Goal: Task Accomplishment & Management: Complete application form

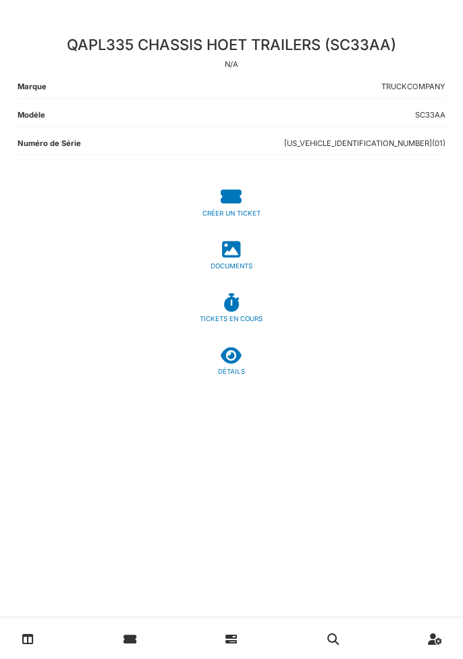
click at [236, 362] on icon at bounding box center [232, 355] width 21 height 18
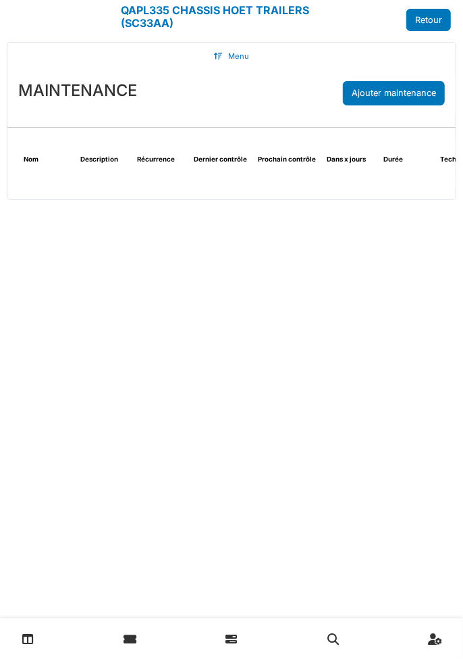
click at [432, 23] on link "Retour" at bounding box center [429, 20] width 45 height 22
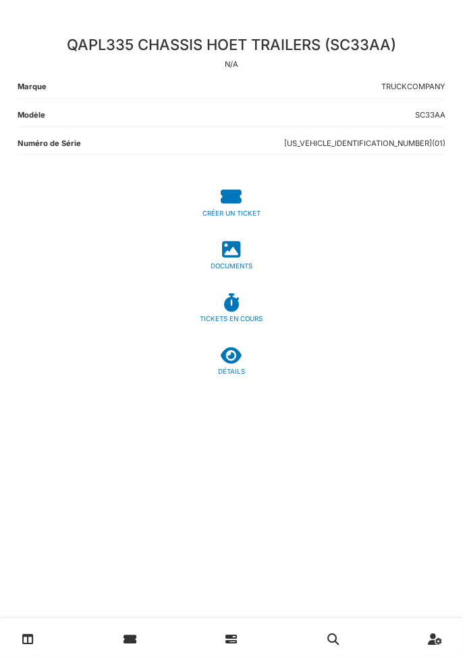
click at [236, 257] on icon at bounding box center [232, 249] width 18 height 18
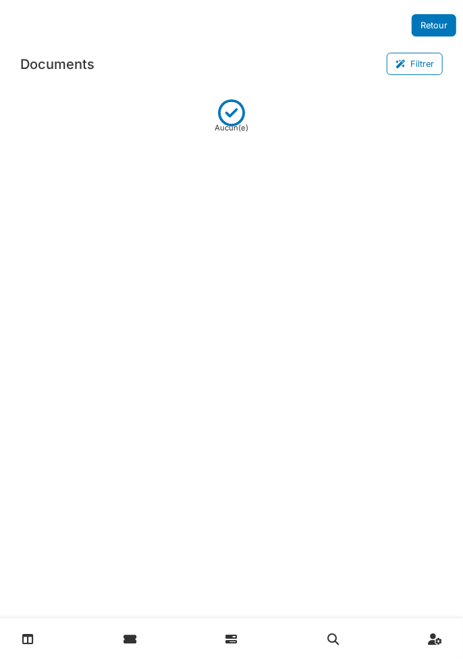
click at [286, 344] on div "Retour Documents Filtrer Certification Aucun(e)" at bounding box center [231, 309] width 463 height 618
click at [230, 106] on icon at bounding box center [231, 107] width 27 height 16
click at [235, 123] on p "Aucun(e)" at bounding box center [232, 127] width 34 height 11
click at [19, 631] on link at bounding box center [28, 639] width 34 height 32
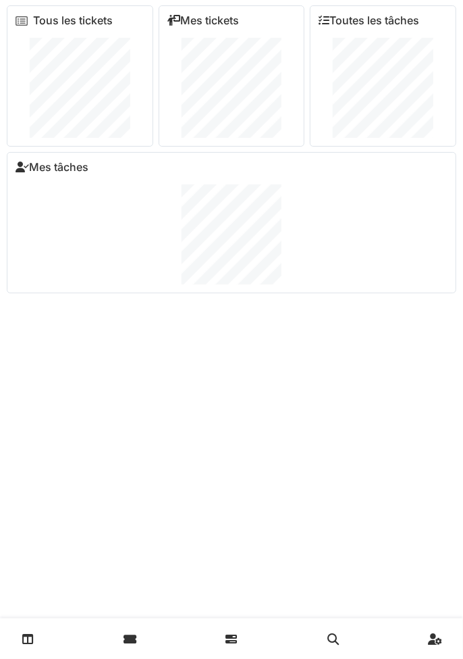
click at [27, 631] on link at bounding box center [28, 639] width 34 height 32
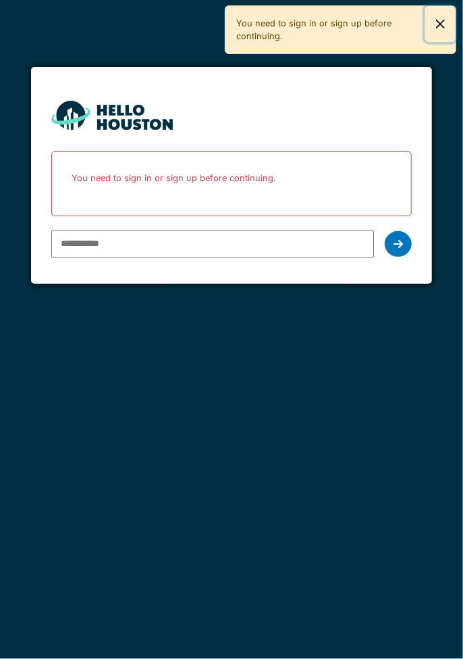
click at [442, 25] on button "Close" at bounding box center [441, 24] width 30 height 36
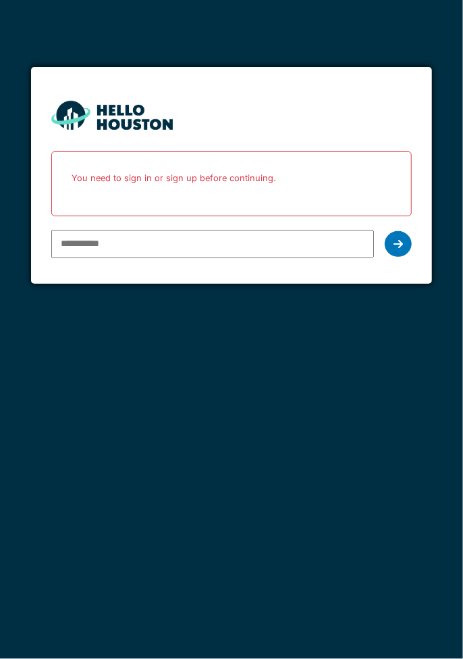
click at [245, 244] on input "email" at bounding box center [212, 244] width 323 height 28
type input "**********"
click at [399, 243] on icon at bounding box center [398, 243] width 9 height 11
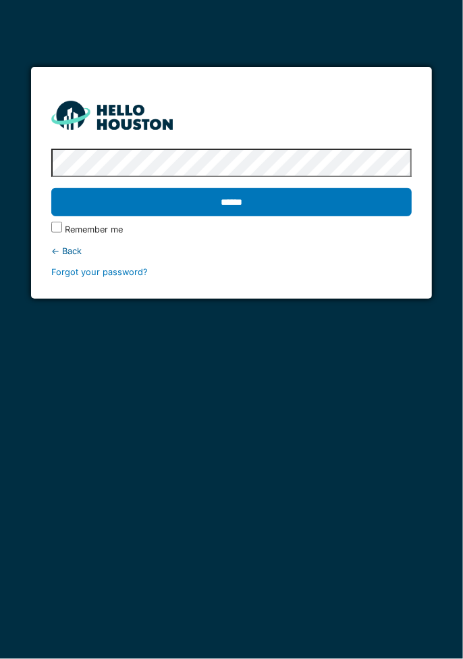
click at [339, 209] on input "******" at bounding box center [231, 202] width 361 height 28
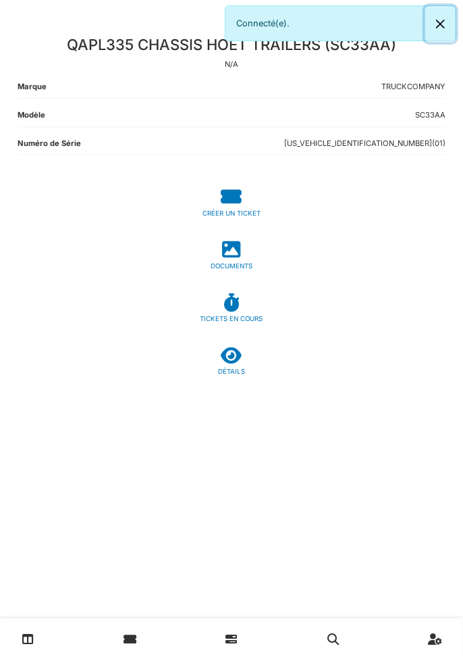
click at [440, 22] on button "Close" at bounding box center [441, 24] width 30 height 36
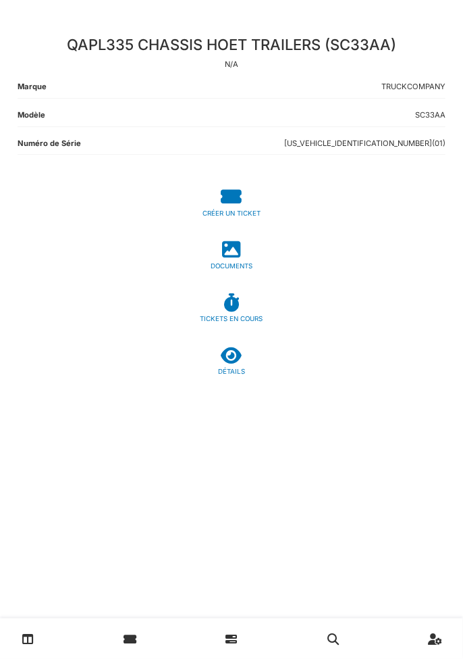
click at [130, 636] on icon at bounding box center [130, 638] width 13 height 11
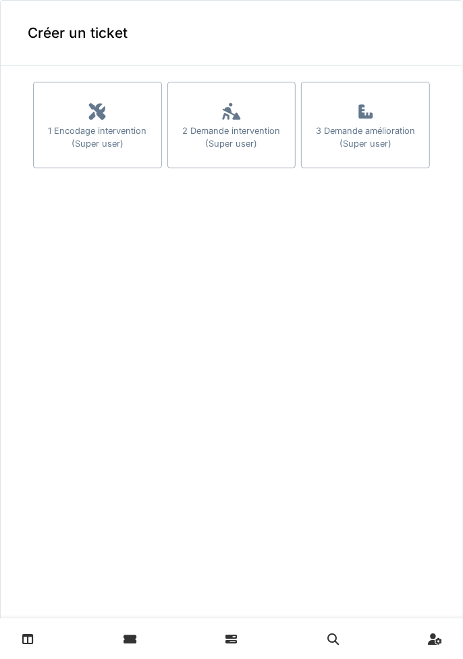
click at [112, 126] on div "1 Encodage intervention (Super user)" at bounding box center [98, 137] width 128 height 26
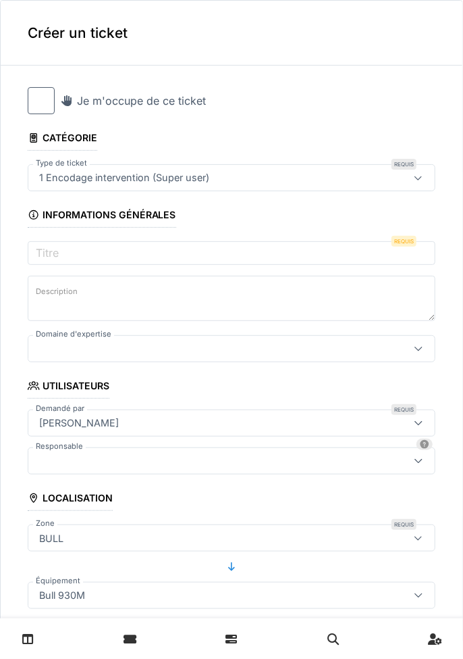
click at [41, 104] on div at bounding box center [41, 100] width 27 height 27
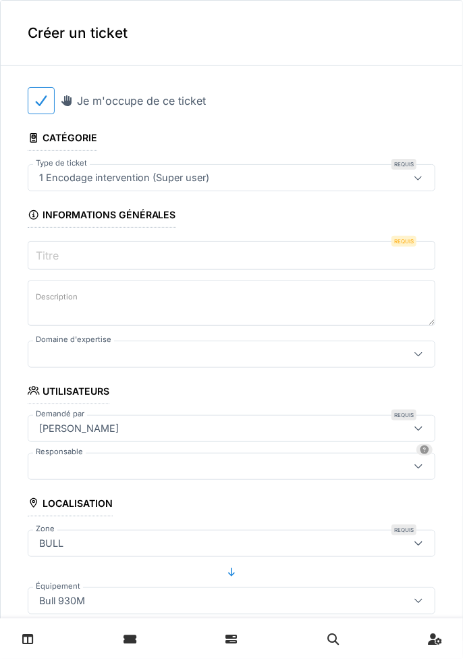
click at [284, 253] on input "Titre" at bounding box center [232, 255] width 408 height 28
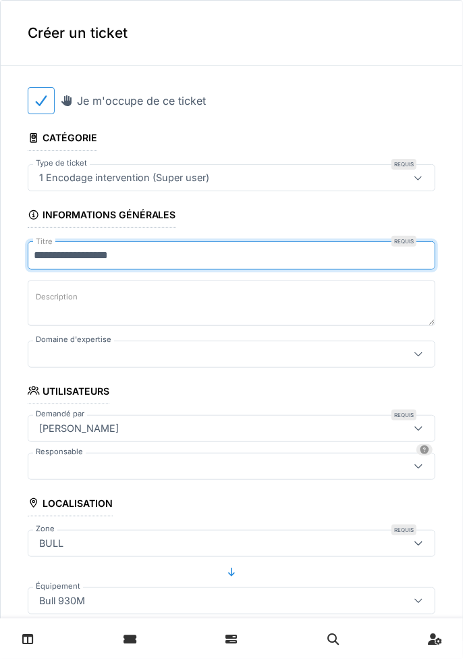
type input "**********"
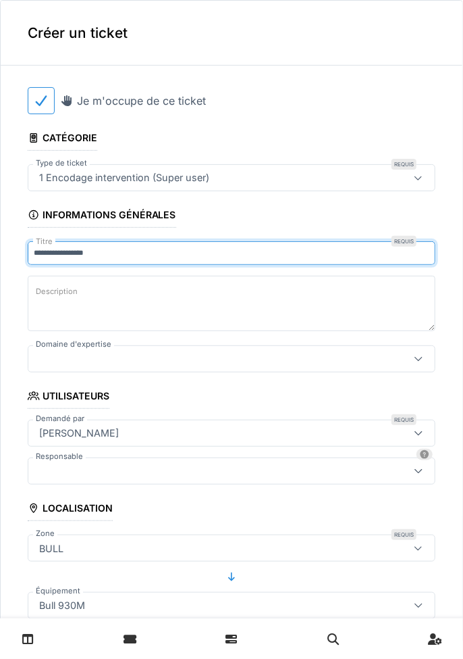
click at [133, 297] on textarea "Description" at bounding box center [232, 303] width 408 height 55
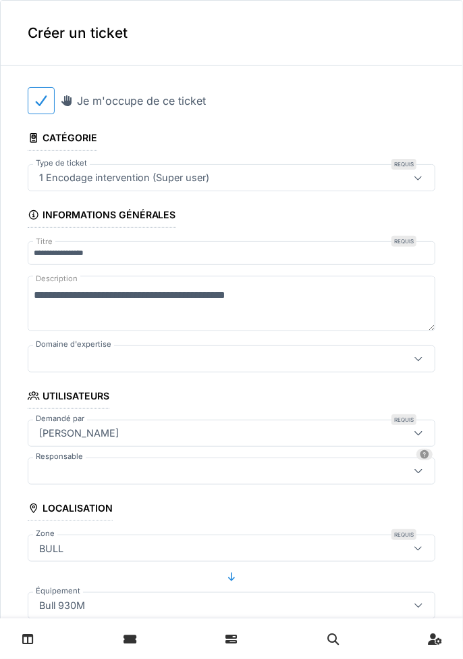
click at [76, 296] on textarea "**********" at bounding box center [232, 303] width 408 height 55
click at [307, 296] on textarea "**********" at bounding box center [232, 303] width 408 height 55
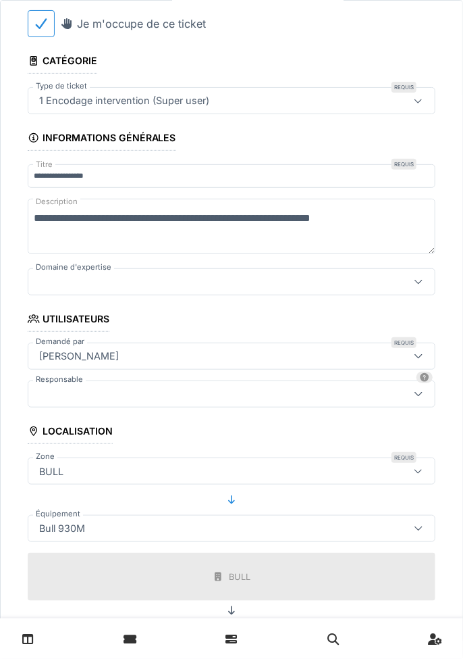
scroll to position [84, 0]
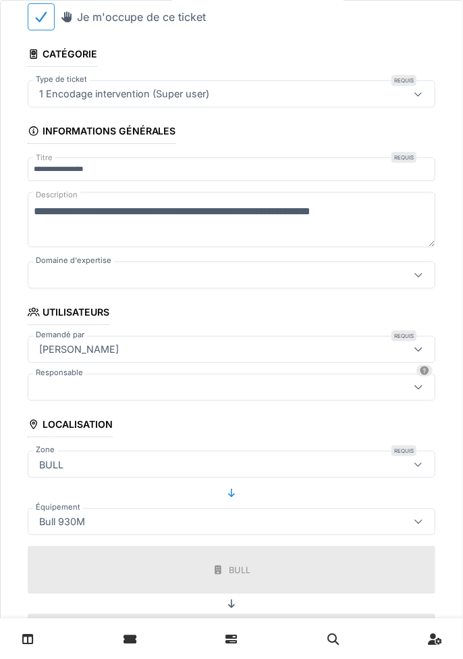
type textarea "**********"
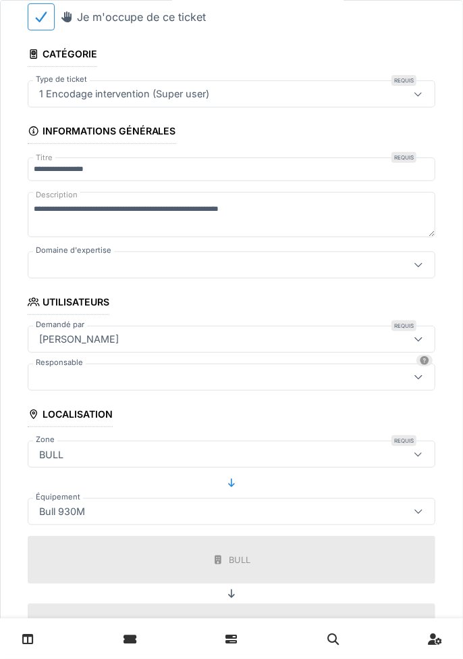
click at [291, 272] on div at bounding box center [206, 264] width 345 height 15
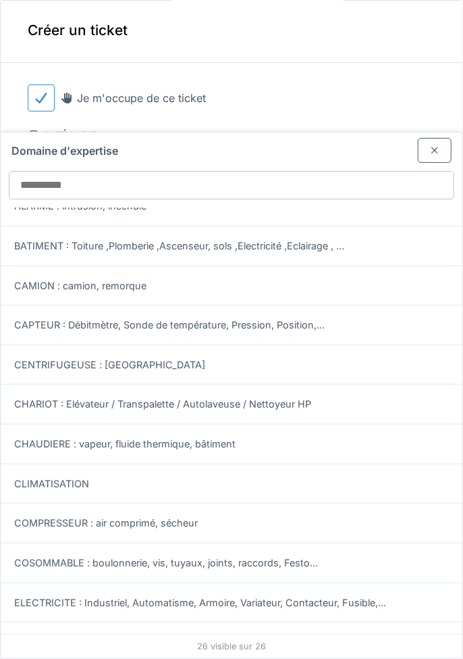
scroll to position [0, 0]
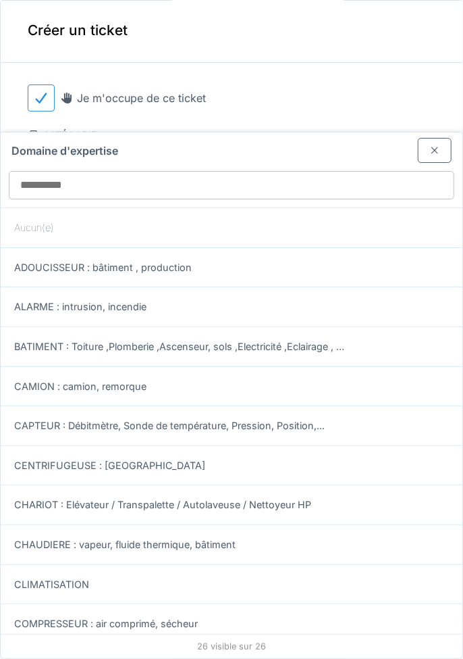
click at [335, 497] on div "CHARIOT : Elévateur / Transpalette / Autolaveuse / Nettoyeur HP" at bounding box center [231, 504] width 435 height 15
type input "****"
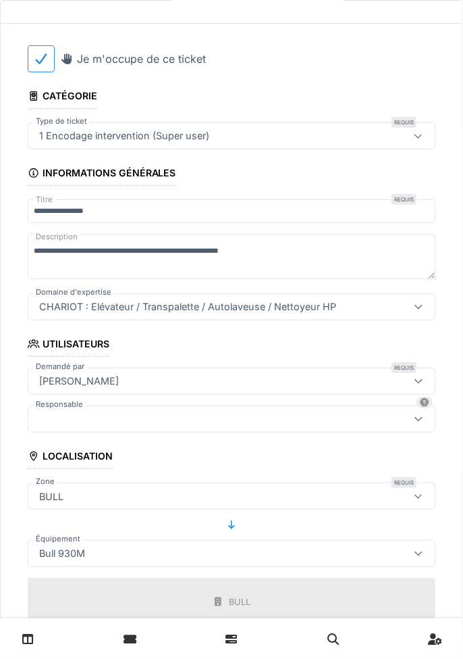
scroll to position [104, 0]
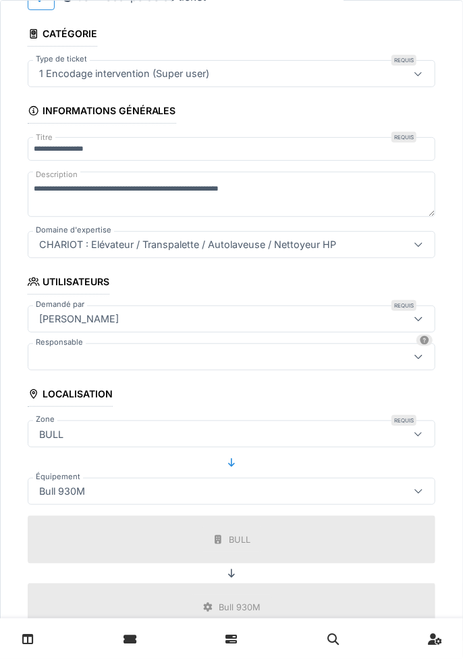
click at [324, 324] on div "[PERSON_NAME]" at bounding box center [232, 318] width 408 height 27
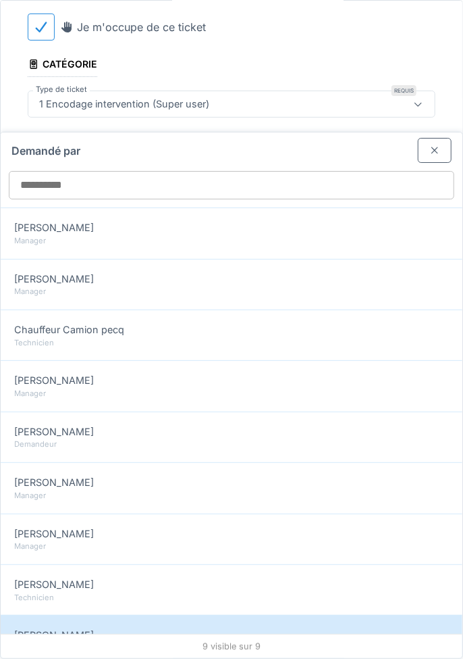
scroll to position [66, 0]
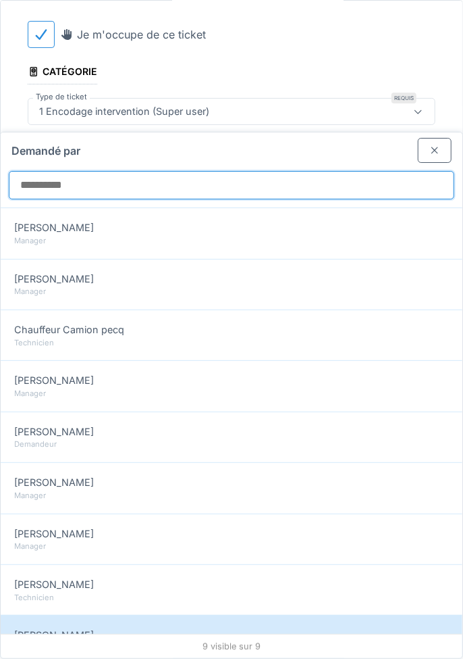
click at [214, 171] on input "Demandé par" at bounding box center [232, 185] width 446 height 28
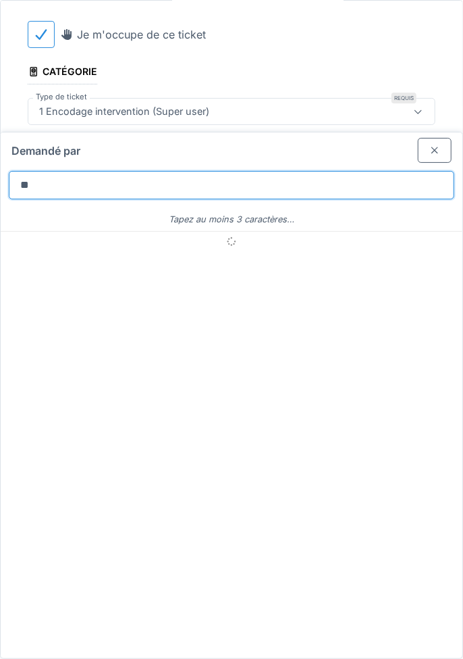
type input "*"
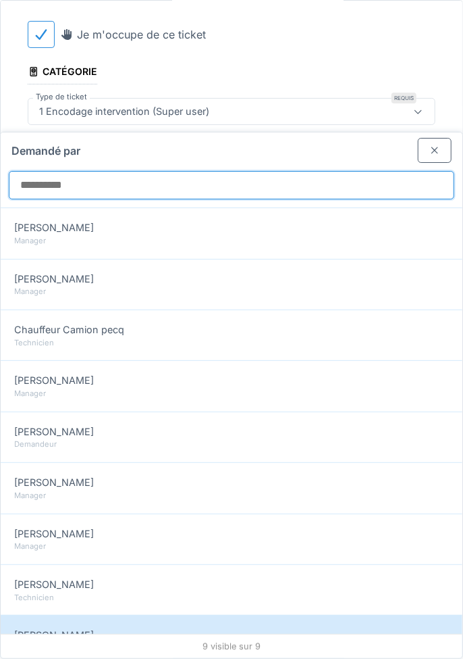
type input "**"
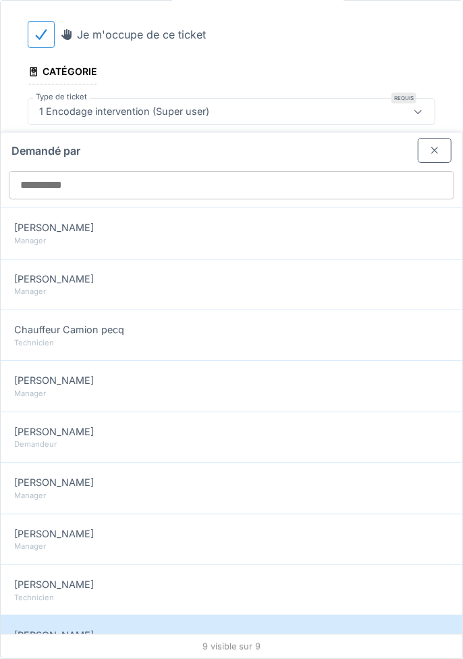
click at [193, 337] on div "Technicien" at bounding box center [231, 342] width 435 height 11
type input "*****"
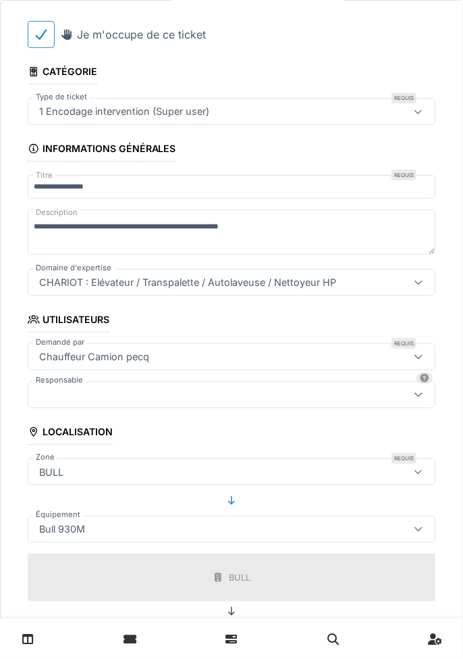
click at [344, 387] on div at bounding box center [206, 394] width 345 height 15
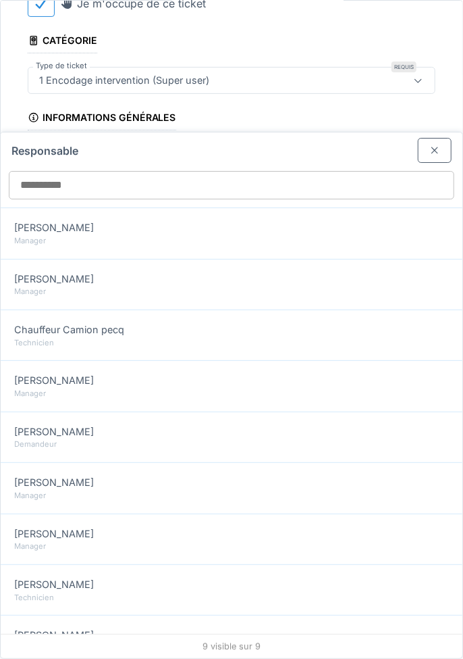
scroll to position [104, 0]
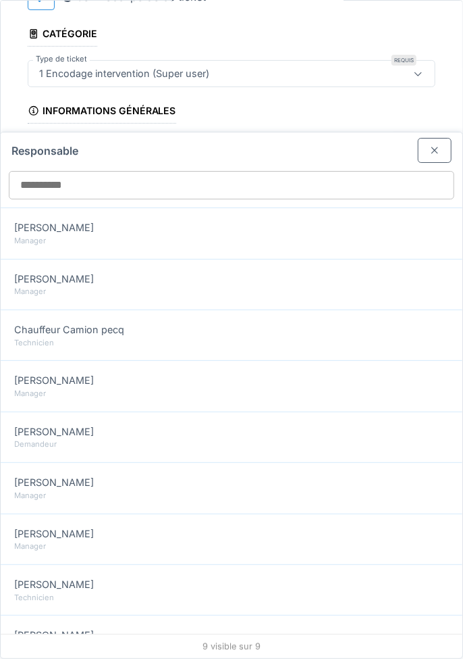
click at [326, 424] on div "François Pardonge" at bounding box center [231, 431] width 435 height 15
type input "*****"
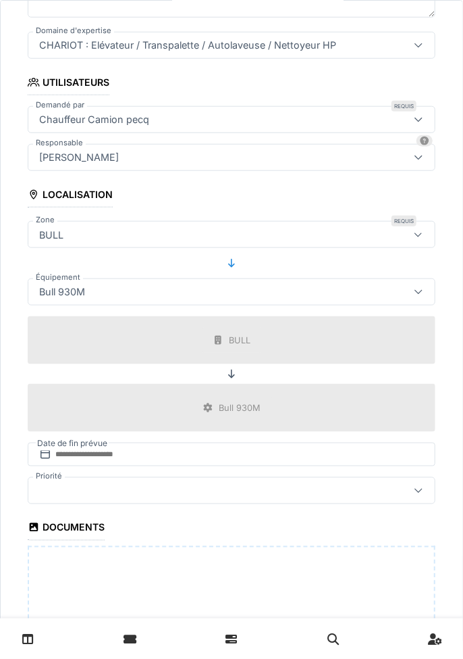
scroll to position [307, 0]
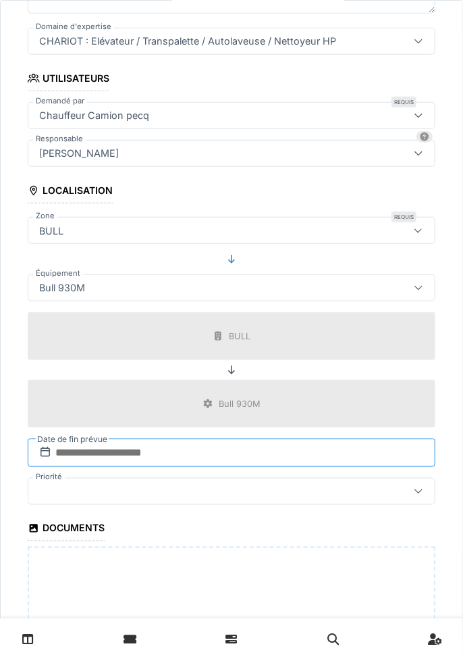
click at [209, 438] on input "text" at bounding box center [232, 452] width 408 height 28
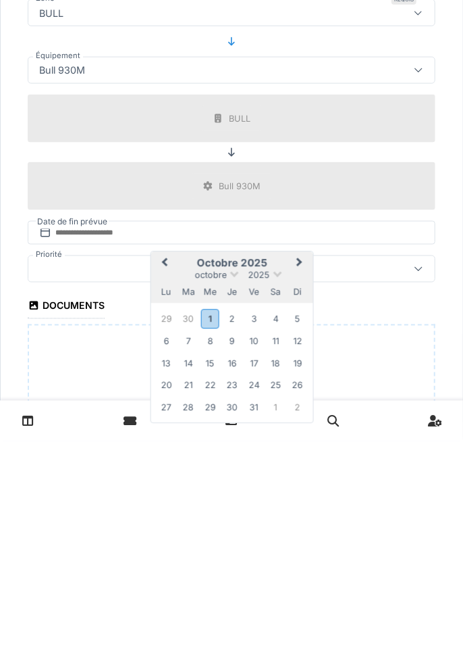
click at [189, 527] on div "30" at bounding box center [188, 536] width 18 height 18
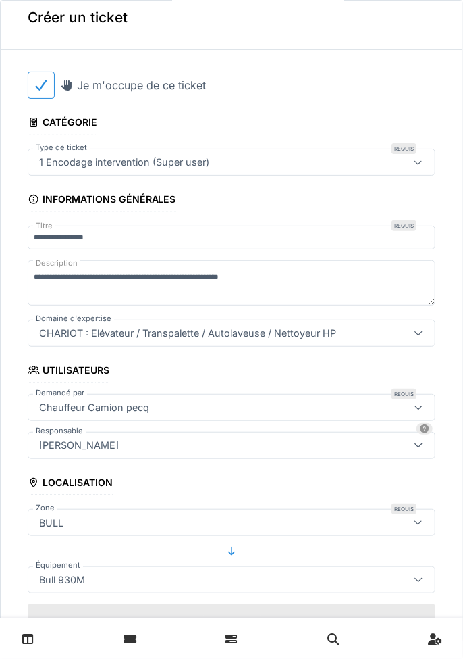
scroll to position [0, 0]
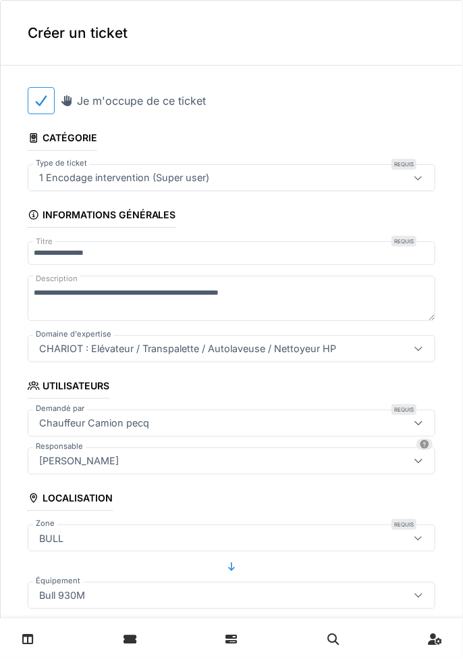
click at [424, 174] on icon at bounding box center [418, 178] width 11 height 9
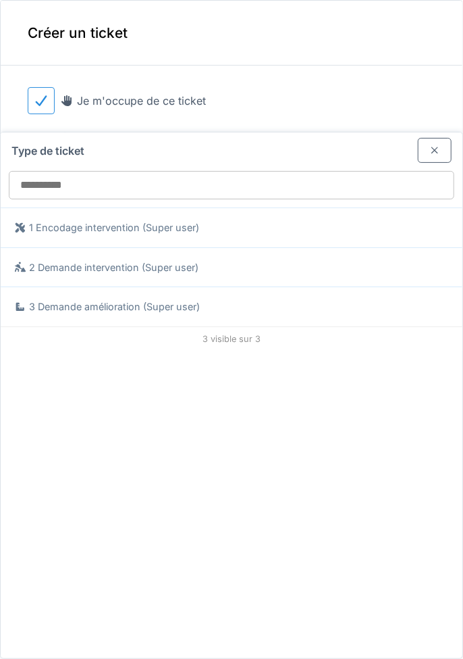
click at [436, 144] on div at bounding box center [435, 150] width 11 height 13
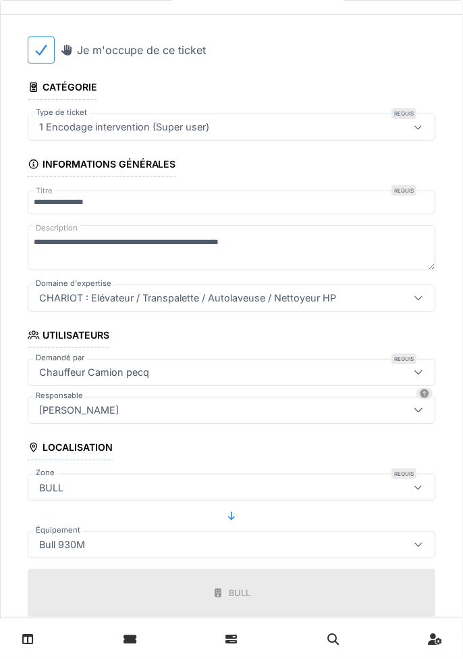
scroll to position [51, 0]
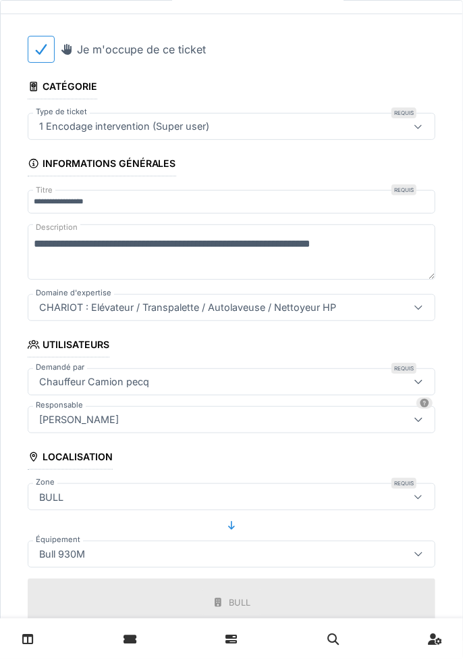
click at [317, 243] on textarea "**********" at bounding box center [232, 251] width 408 height 55
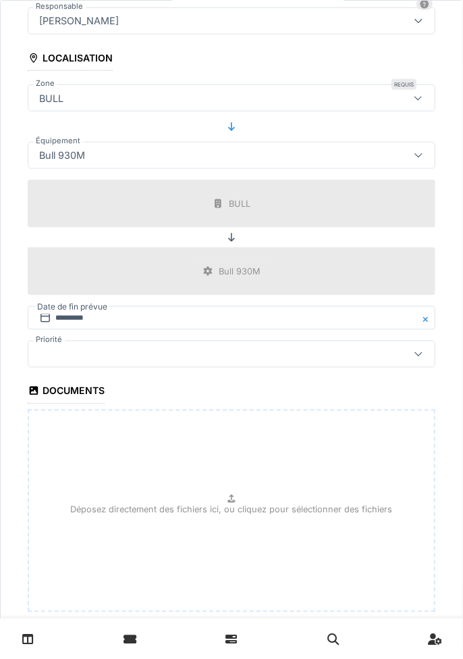
scroll to position [461, 0]
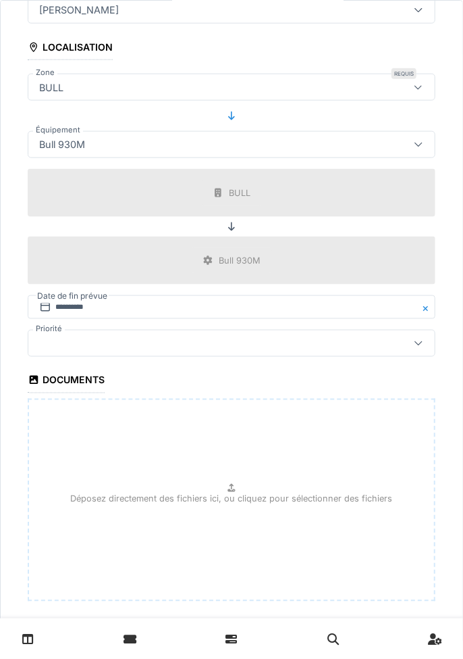
type textarea "**********"
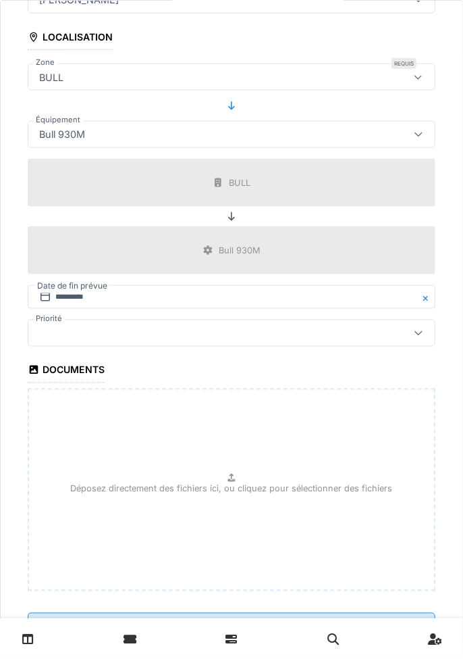
click at [408, 345] on div at bounding box center [419, 333] width 32 height 26
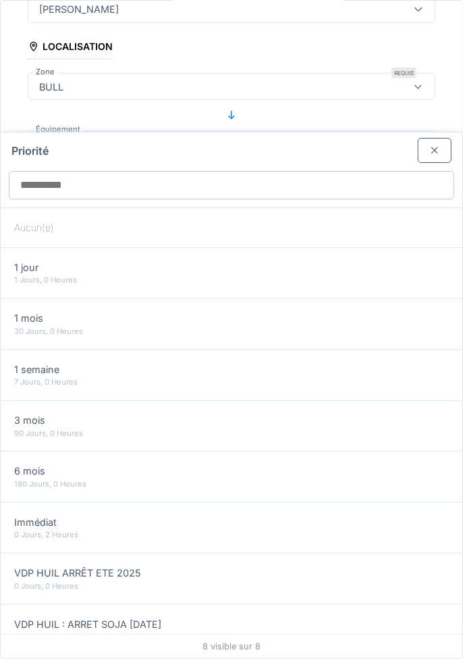
scroll to position [449, 0]
click at [261, 274] on div "1 Jours, 0 Heures" at bounding box center [231, 279] width 435 height 11
type input "***"
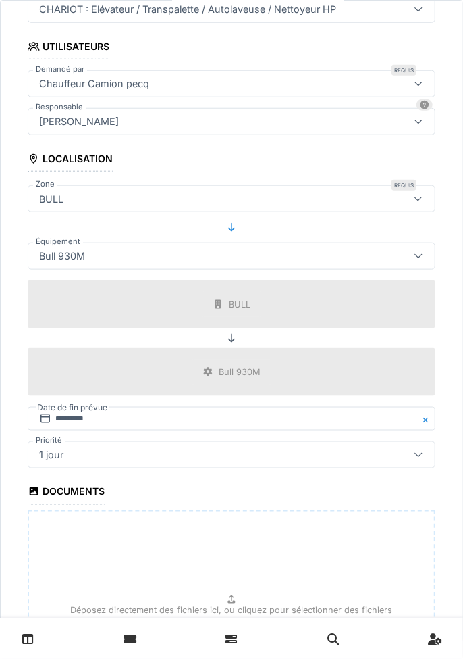
scroll to position [451, 0]
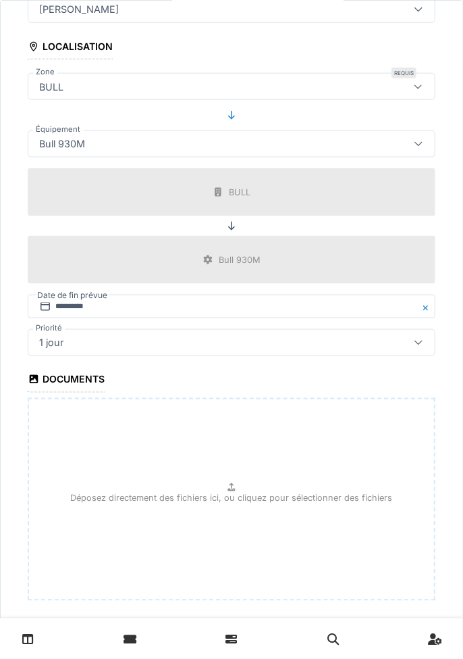
click at [247, 632] on input "**********" at bounding box center [232, 636] width 408 height 28
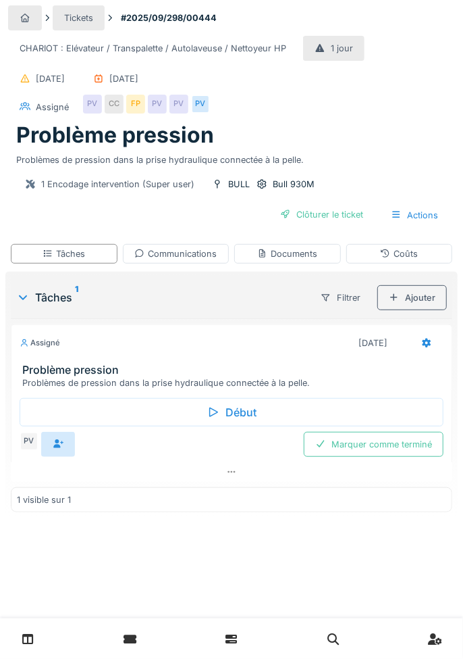
click at [245, 403] on div "Début" at bounding box center [232, 412] width 424 height 28
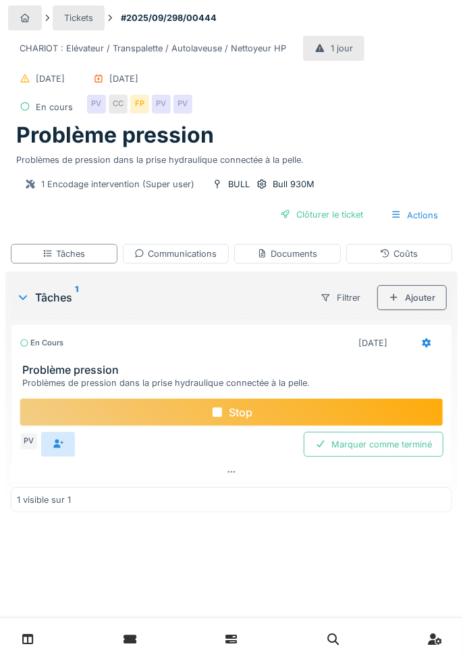
click at [251, 405] on div "Stop" at bounding box center [232, 412] width 424 height 28
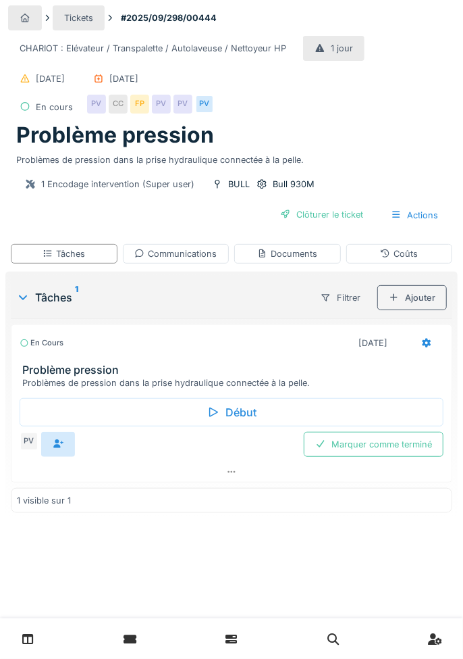
click at [322, 37] on div "1 jour" at bounding box center [333, 48] width 61 height 25
click at [203, 249] on div "Communications" at bounding box center [175, 253] width 82 height 13
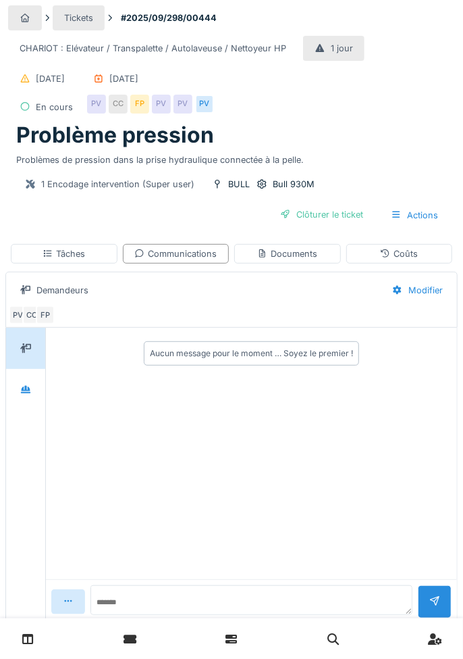
click at [82, 249] on div "Tâches" at bounding box center [64, 253] width 43 height 13
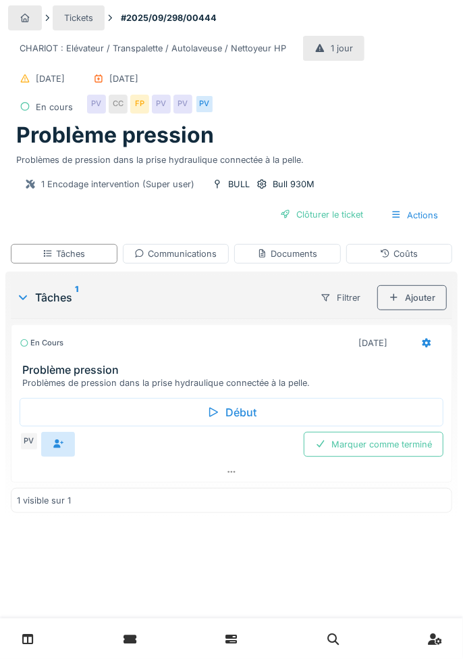
click at [263, 363] on h3 "Problème pression" at bounding box center [234, 369] width 424 height 13
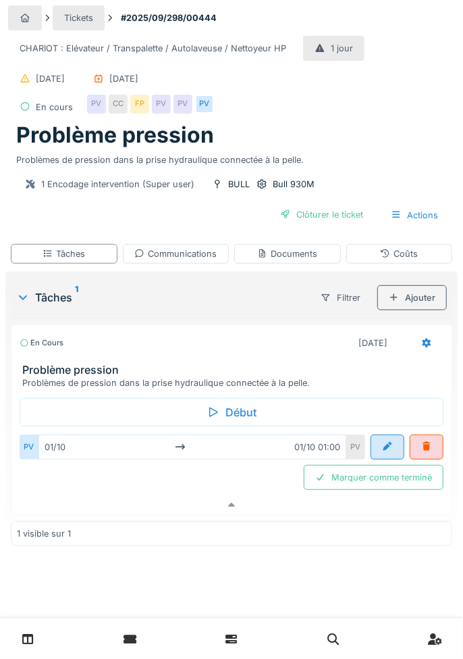
click at [386, 440] on div at bounding box center [387, 446] width 11 height 13
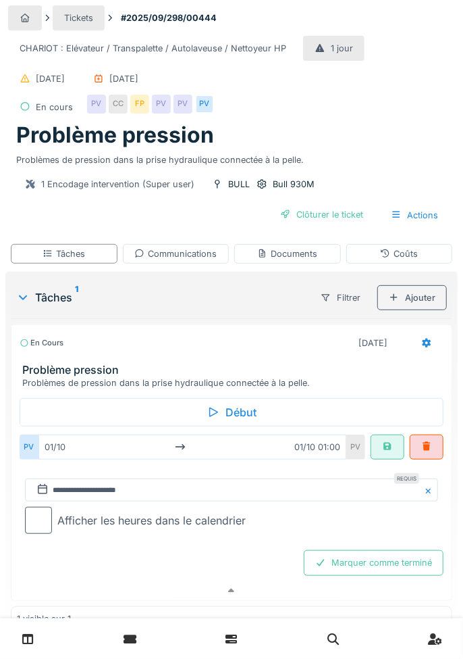
click at [390, 445] on div at bounding box center [387, 446] width 11 height 13
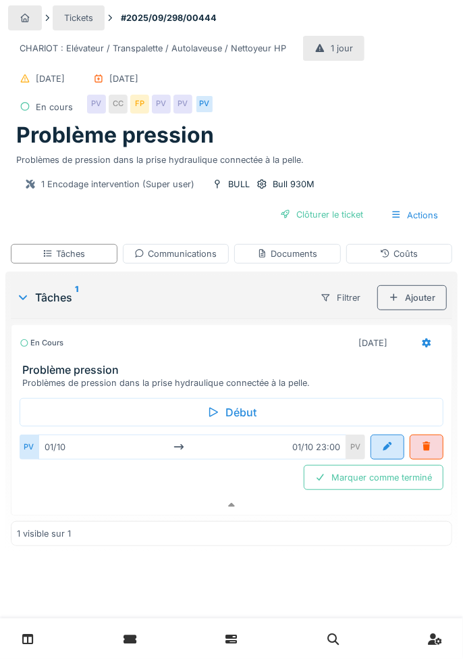
click at [355, 442] on div "PV" at bounding box center [356, 446] width 19 height 25
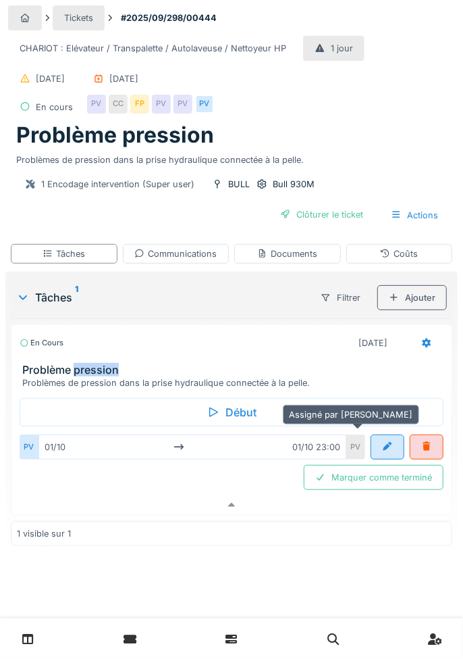
click at [355, 441] on div "PV" at bounding box center [356, 446] width 19 height 25
click at [387, 444] on div at bounding box center [387, 446] width 11 height 13
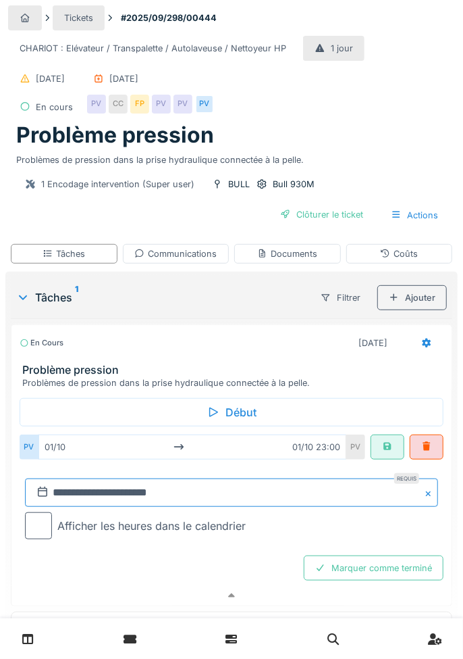
click at [370, 486] on input "**********" at bounding box center [231, 492] width 413 height 28
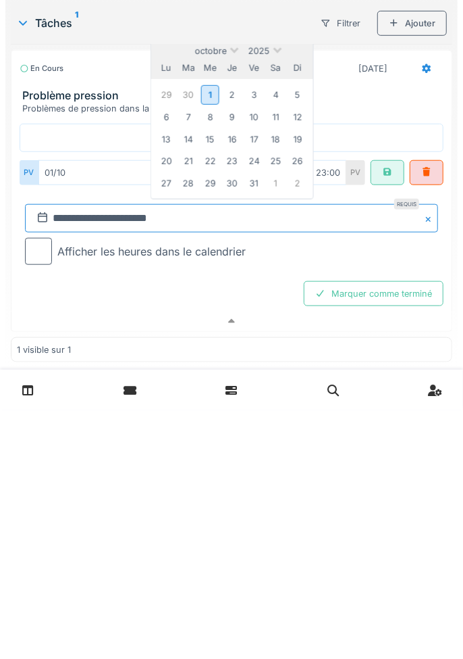
scroll to position [31, 0]
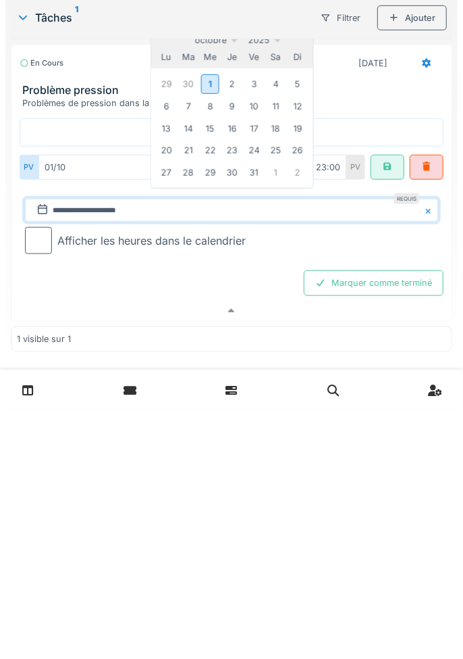
click at [209, 330] on div "1" at bounding box center [210, 333] width 18 height 20
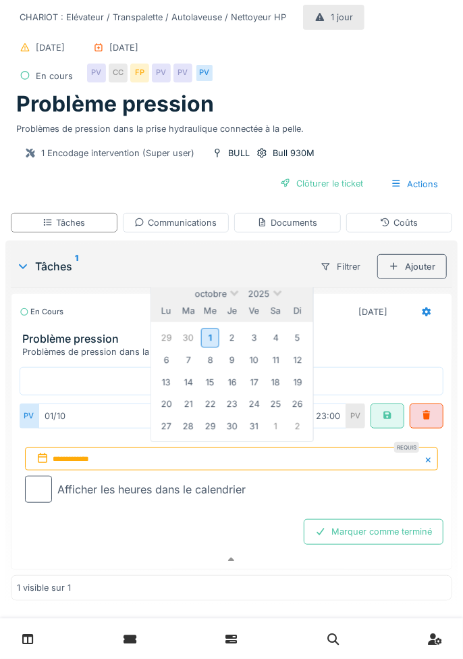
click at [209, 332] on div "1" at bounding box center [210, 338] width 18 height 20
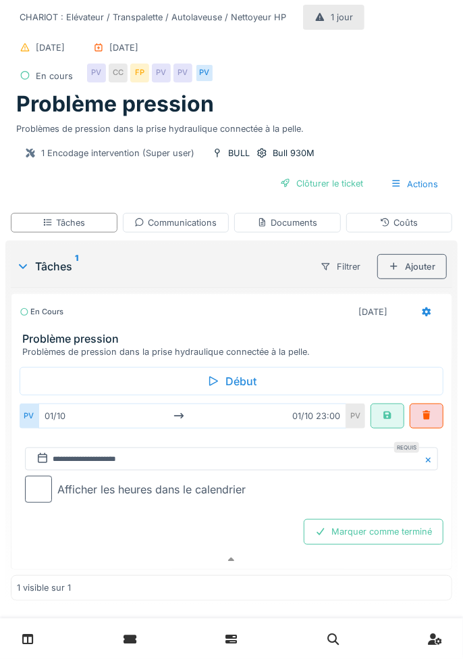
click at [177, 336] on h3 "Problème pression" at bounding box center [234, 338] width 424 height 13
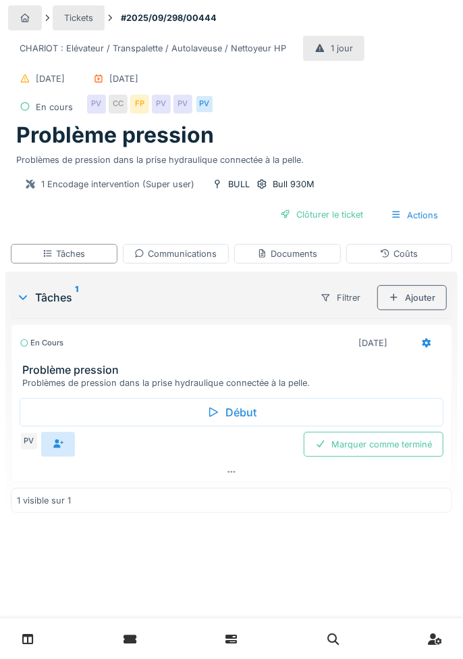
click at [233, 365] on h3 "Problème pression" at bounding box center [234, 369] width 424 height 13
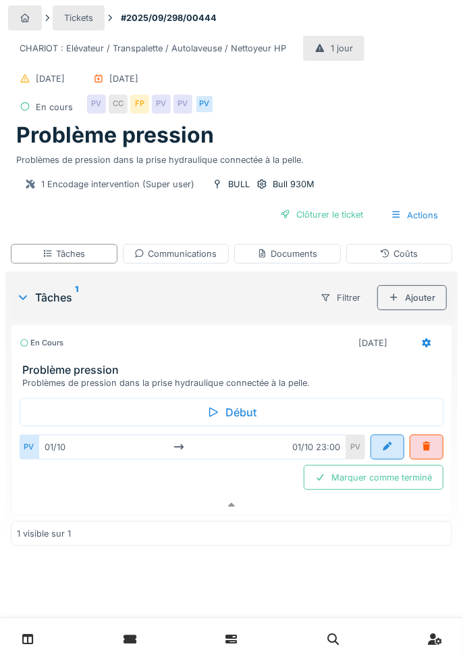
click at [261, 370] on h3 "Problème pression" at bounding box center [234, 369] width 424 height 13
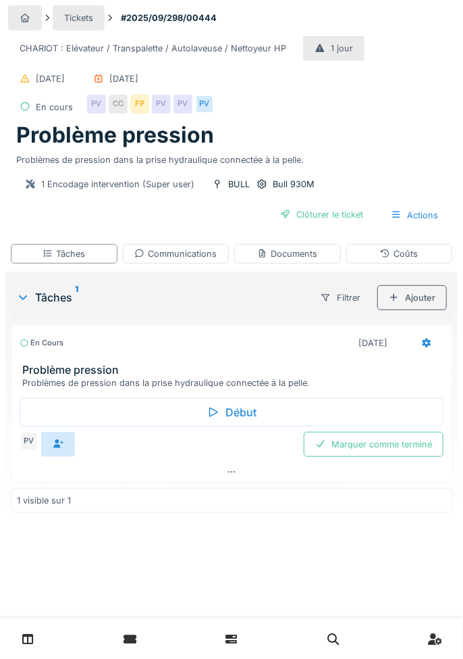
click at [250, 368] on h3 "Problème pression" at bounding box center [234, 369] width 424 height 13
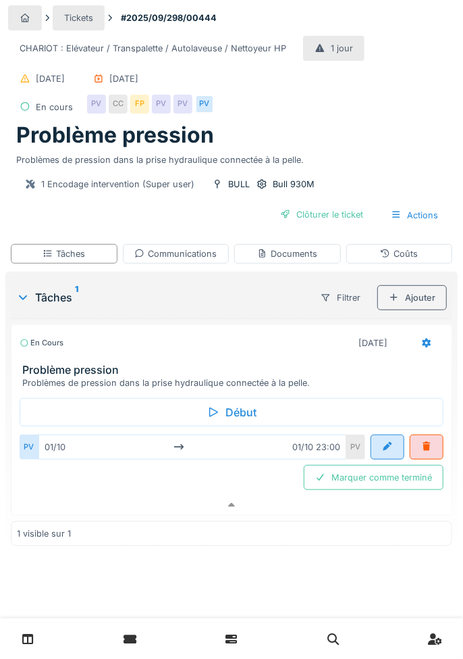
click at [238, 369] on h3 "Problème pression" at bounding box center [234, 369] width 424 height 13
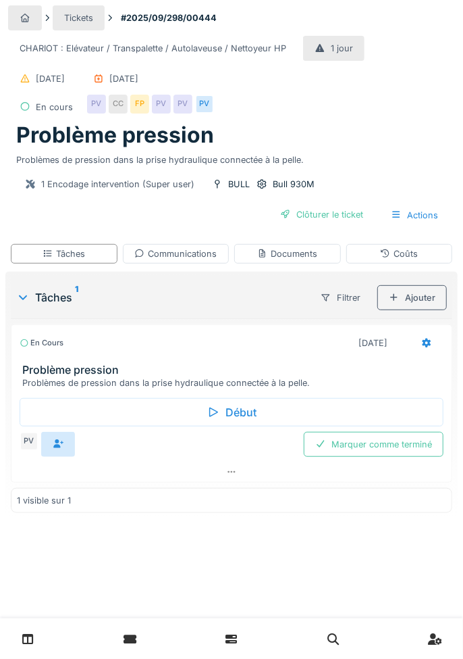
click at [62, 440] on icon at bounding box center [58, 443] width 11 height 9
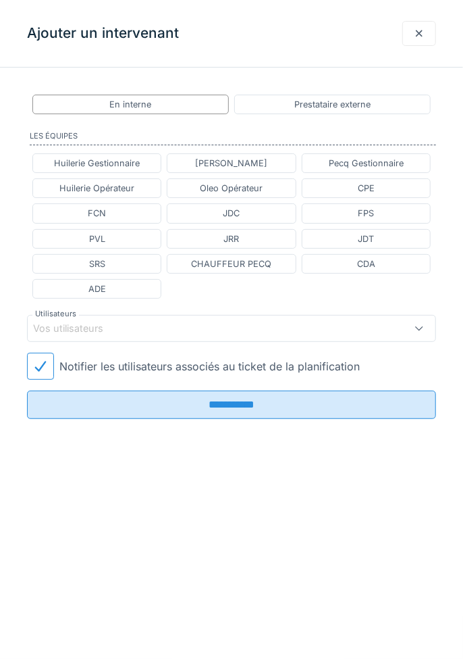
click at [300, 328] on div "Vos utilisateurs" at bounding box center [206, 328] width 347 height 15
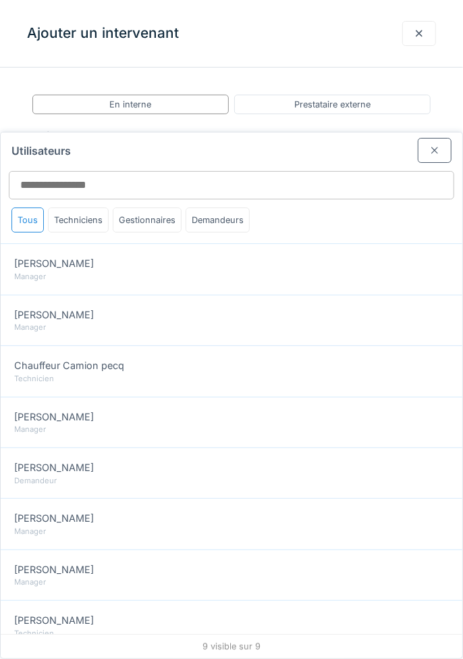
click at [241, 460] on div "François Pardonge" at bounding box center [231, 467] width 435 height 15
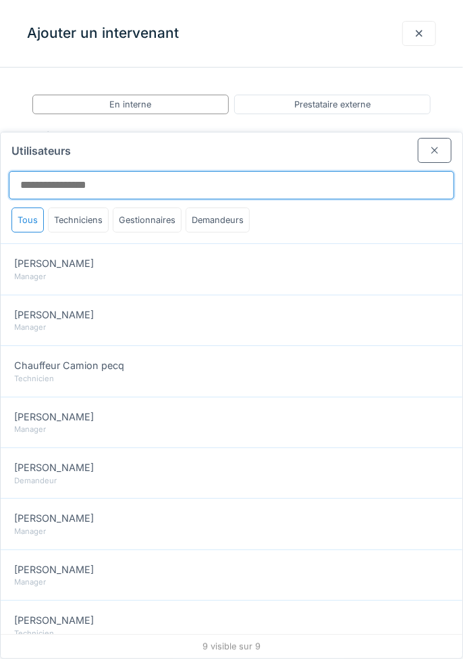
type input "*****"
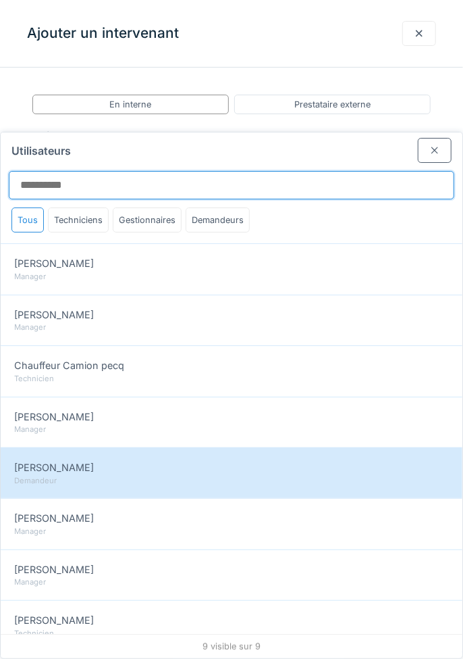
scroll to position [11, 0]
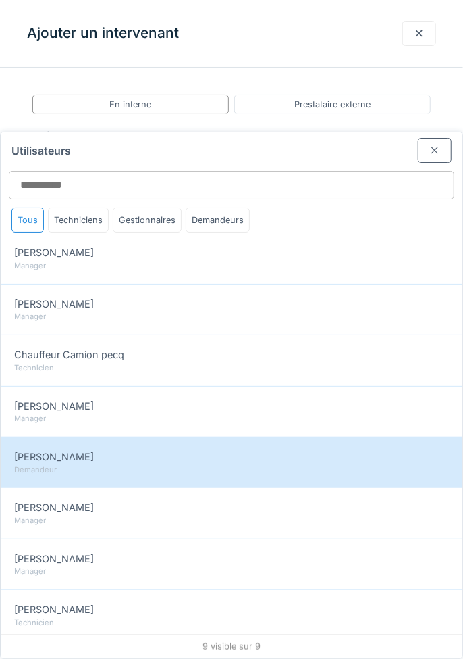
click at [430, 138] on div at bounding box center [435, 150] width 34 height 25
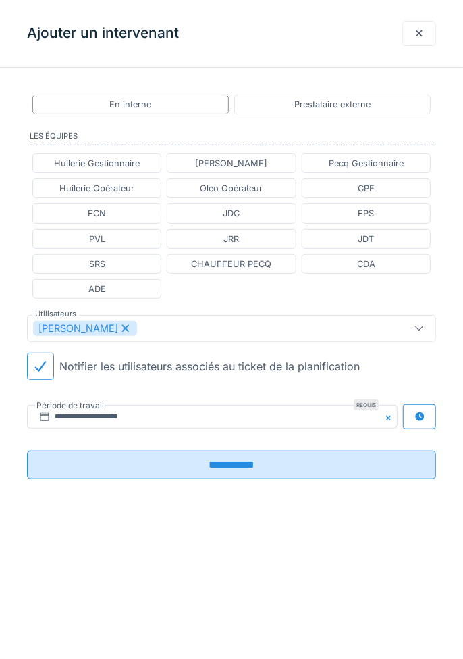
click at [325, 469] on input "**********" at bounding box center [231, 465] width 409 height 28
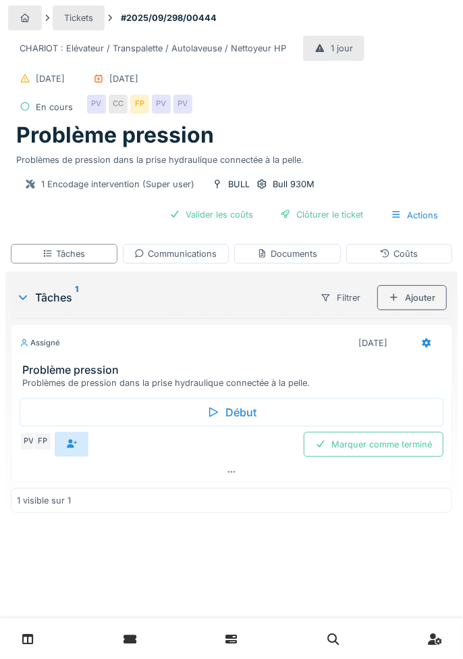
click at [29, 433] on div "PV" at bounding box center [29, 441] width 19 height 19
click at [357, 434] on div "Marquer comme terminé" at bounding box center [374, 444] width 140 height 25
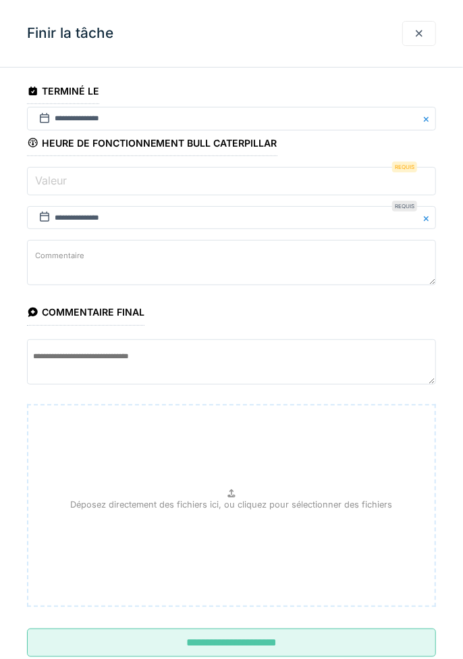
click at [305, 182] on input "Valeur" at bounding box center [231, 181] width 409 height 28
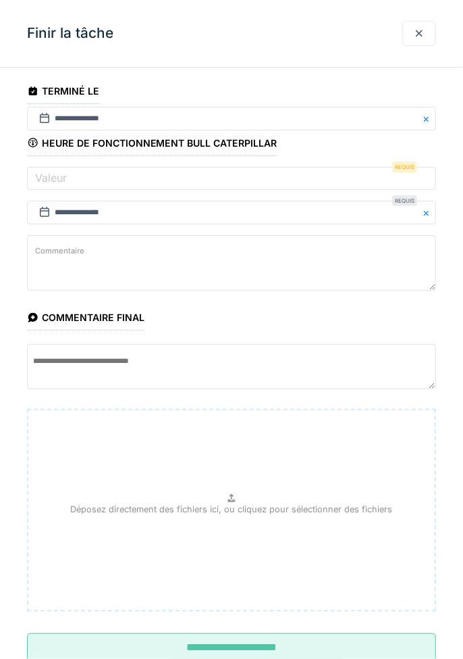
click at [223, 268] on textarea "Commentaire" at bounding box center [231, 262] width 409 height 55
type textarea "**"
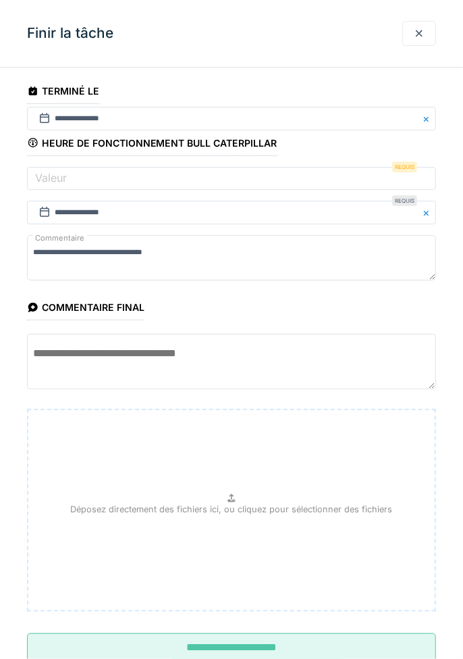
click at [168, 368] on textarea at bounding box center [231, 361] width 409 height 55
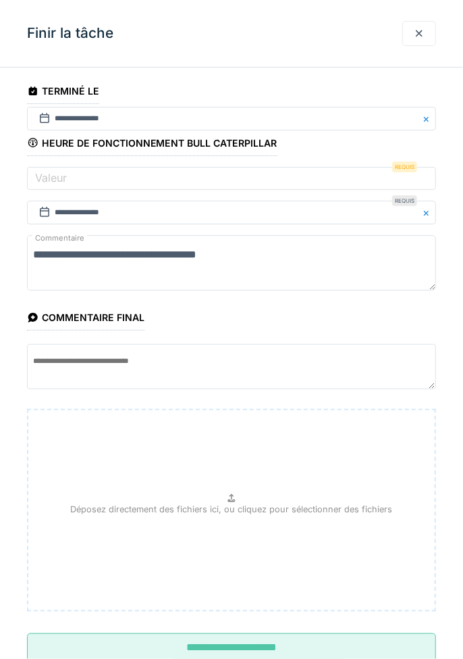
click at [188, 265] on textarea "**********" at bounding box center [231, 262] width 409 height 55
click at [207, 268] on textarea "**********" at bounding box center [231, 262] width 409 height 55
click at [247, 270] on textarea "**********" at bounding box center [231, 262] width 409 height 55
type textarea "**********"
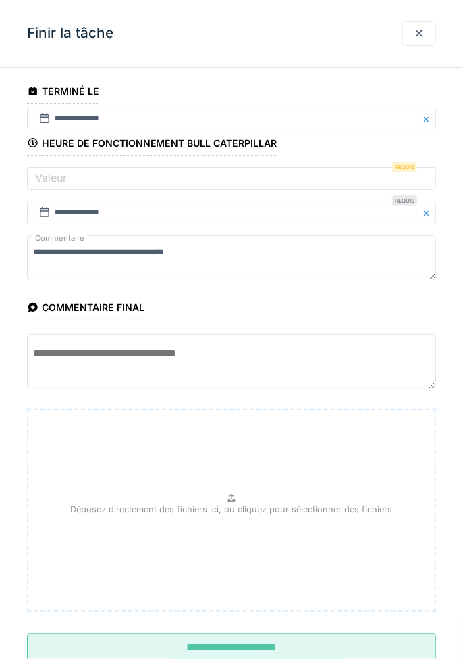
click at [162, 365] on textarea at bounding box center [231, 361] width 409 height 55
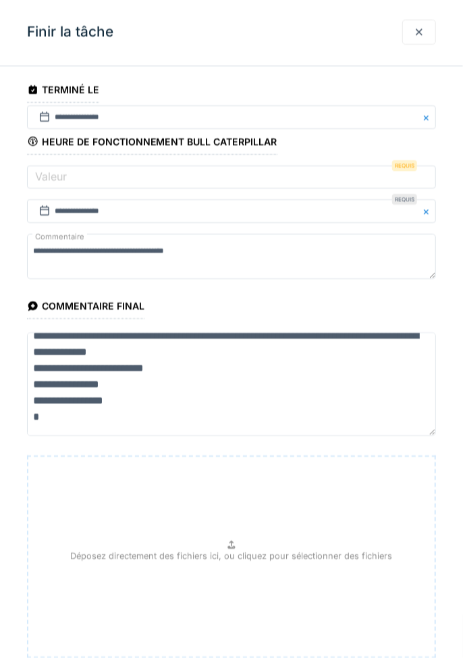
scroll to position [4, 0]
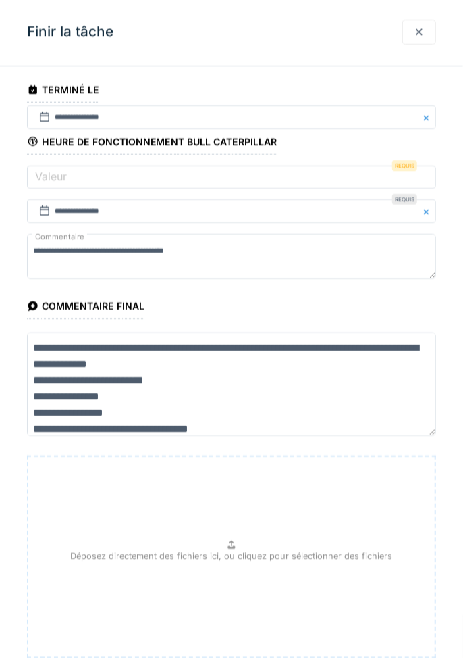
click at [38, 407] on textarea "**********" at bounding box center [231, 385] width 409 height 103
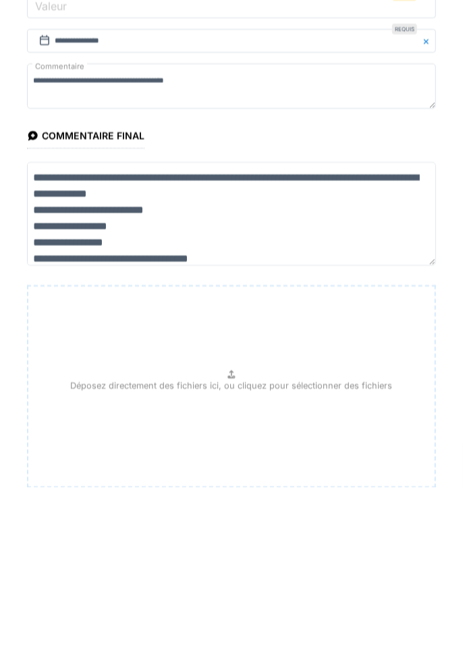
click at [34, 422] on textarea "**********" at bounding box center [231, 385] width 409 height 103
click at [37, 437] on textarea "**********" at bounding box center [231, 385] width 409 height 103
click at [157, 395] on textarea "**********" at bounding box center [231, 385] width 409 height 103
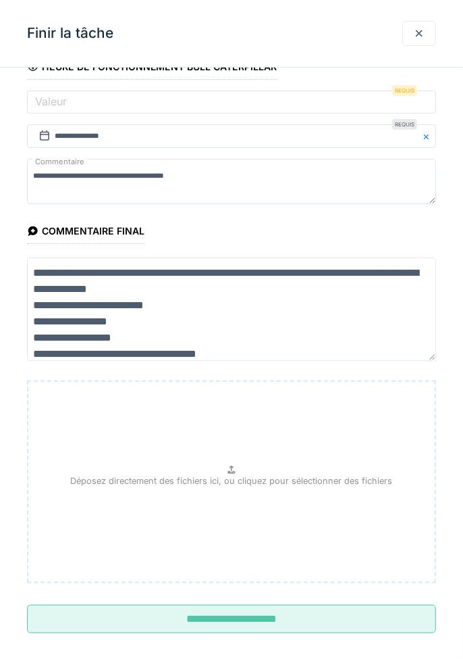
scroll to position [95, 0]
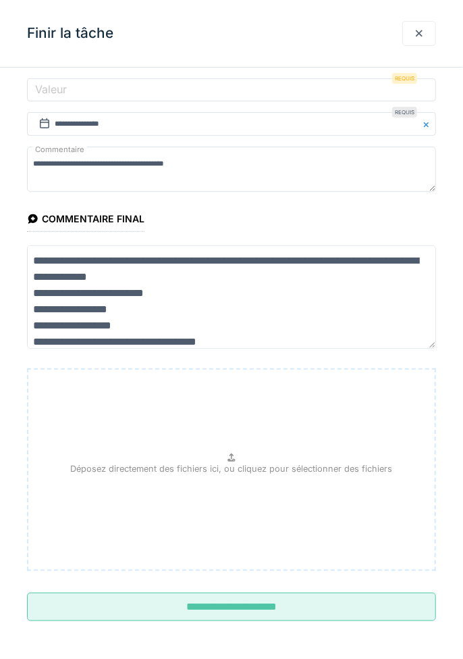
type textarea "**********"
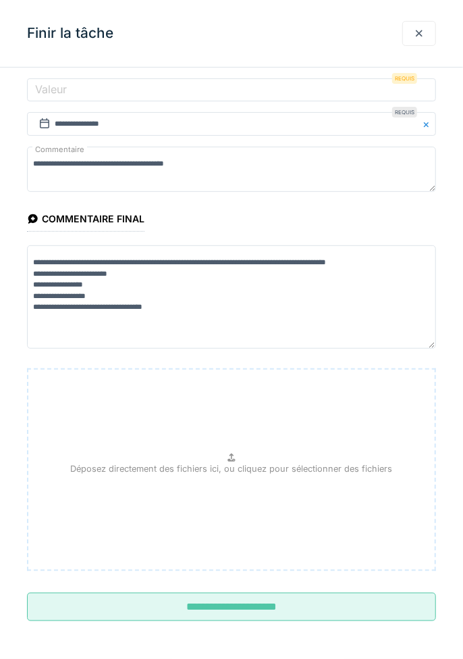
click at [320, 605] on input "**********" at bounding box center [231, 606] width 409 height 28
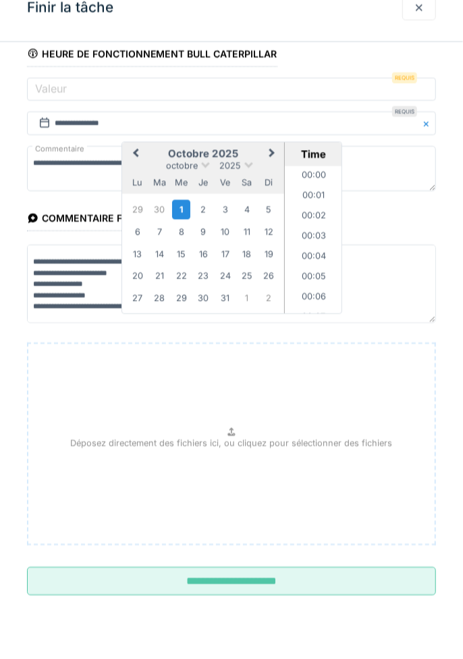
scroll to position [15279, 0]
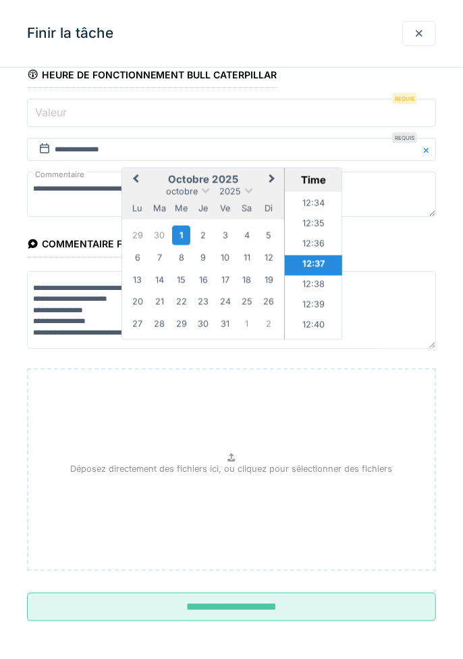
click at [315, 116] on input "Valeur" at bounding box center [231, 113] width 409 height 28
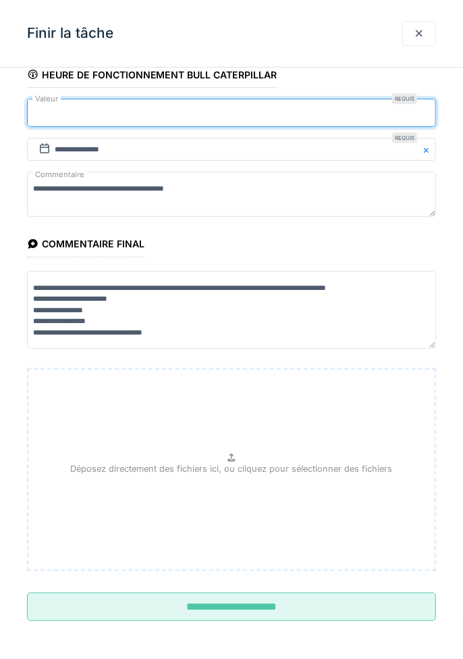
type input "*"
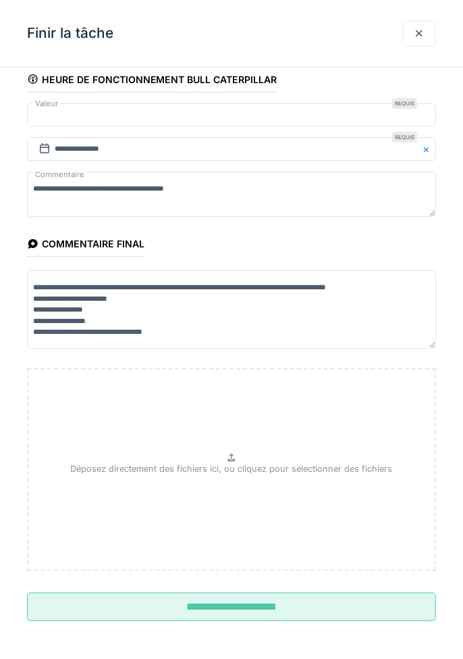
click at [276, 609] on input "**********" at bounding box center [231, 606] width 409 height 28
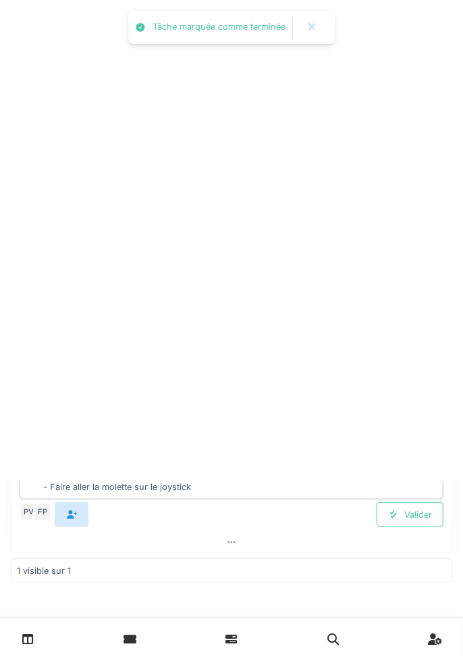
scroll to position [0, 0]
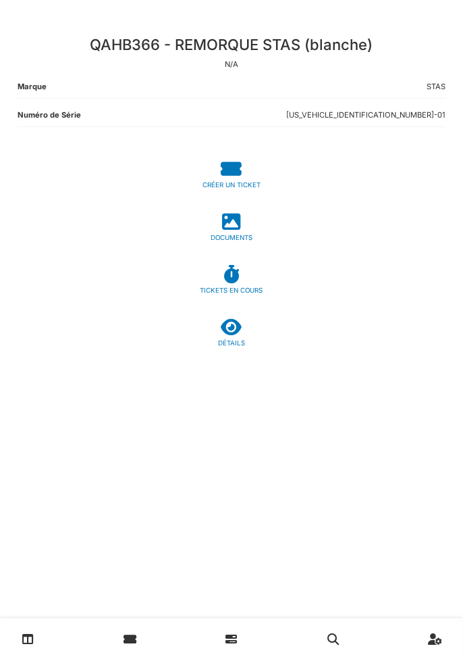
click at [232, 74] on div "QAHB366 - REMORQUE STAS (blanche) N/A Marque STAS Numéro de Série [US_VEHICLE_I…" at bounding box center [232, 87] width 450 height 124
click at [234, 66] on span "N/A" at bounding box center [232, 63] width 14 height 9
click at [250, 56] on div "QAHB366 - REMORQUE STAS (blanche) N/A Marque STAS Numéro de Série [US_VEHICLE_I…" at bounding box center [232, 87] width 450 height 124
click at [272, 47] on h3 "QAHB366 - REMORQUE STAS (blanche)" at bounding box center [232, 45] width 428 height 18
click at [324, 51] on h3 "QAHB366 - REMORQUE STAS (blanche)" at bounding box center [232, 45] width 428 height 18
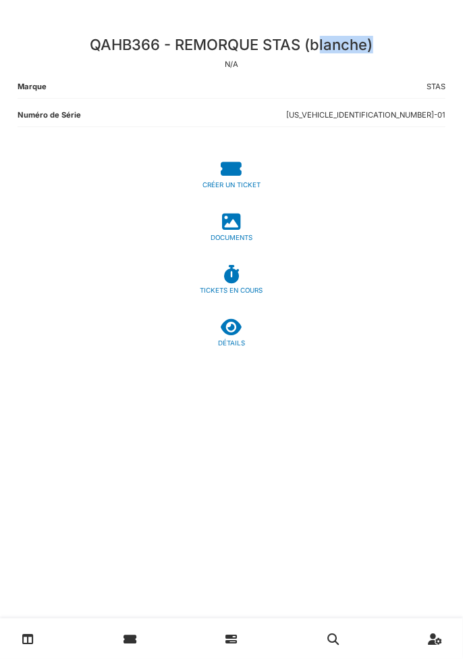
click at [273, 71] on div "QAHB366 - REMORQUE STAS (blanche) N/A Marque STAS Numéro de Série [US_VEHICLE_I…" at bounding box center [232, 87] width 450 height 124
click at [233, 332] on icon at bounding box center [232, 327] width 21 height 18
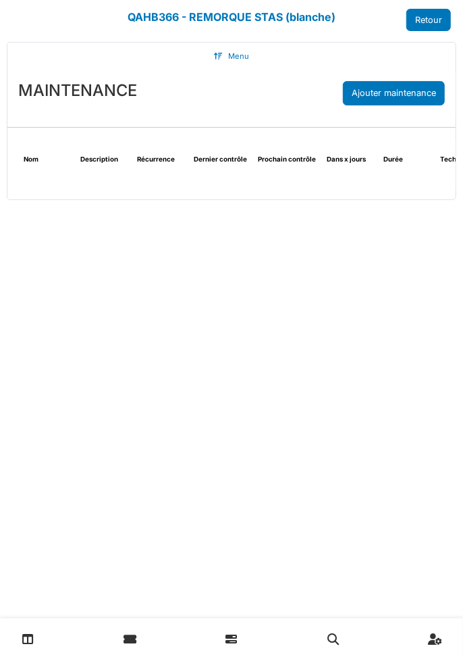
click at [299, 13] on link "QAHB366 - REMORQUE STAS (blanche)" at bounding box center [232, 17] width 208 height 14
click at [391, 93] on div "Ajouter maintenance" at bounding box center [394, 93] width 102 height 24
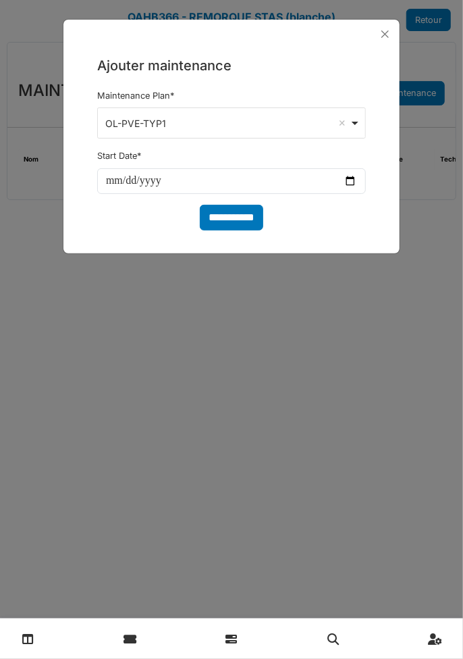
select select
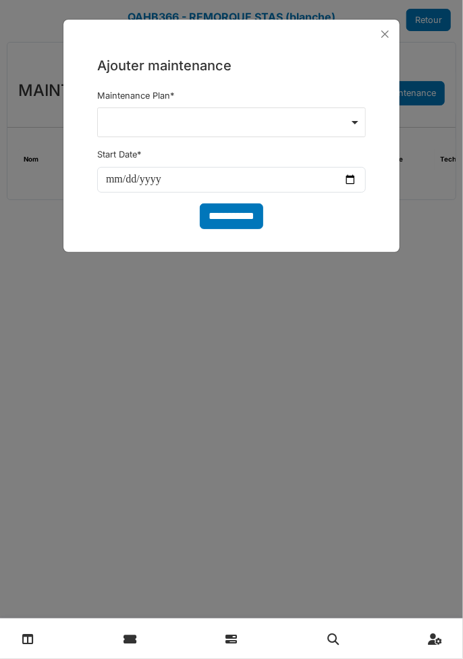
click at [355, 130] on div at bounding box center [231, 122] width 269 height 30
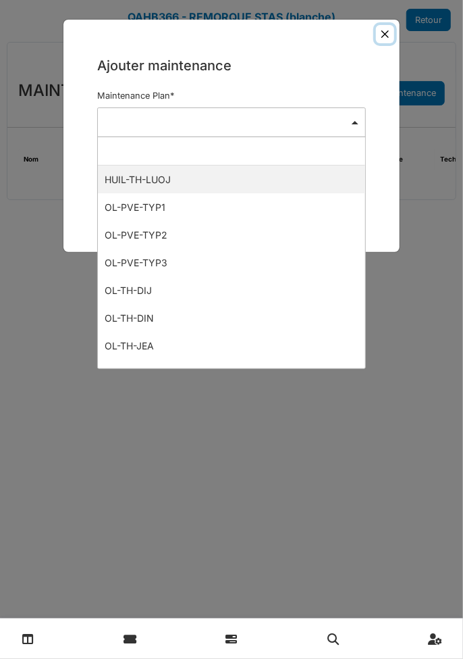
click at [390, 41] on button "Close" at bounding box center [385, 34] width 18 height 18
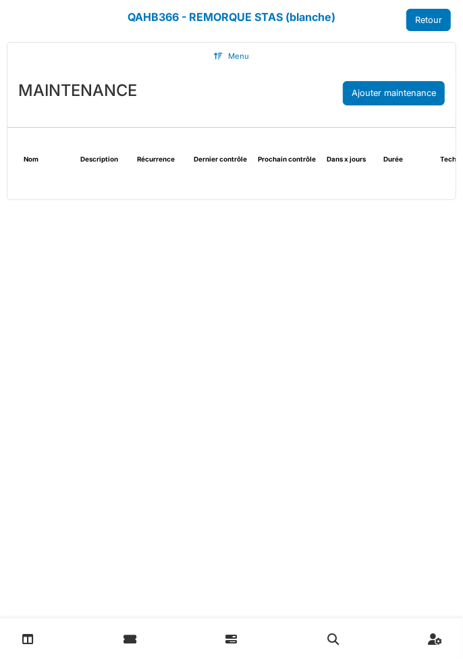
click at [428, 20] on link "Retour" at bounding box center [429, 20] width 45 height 22
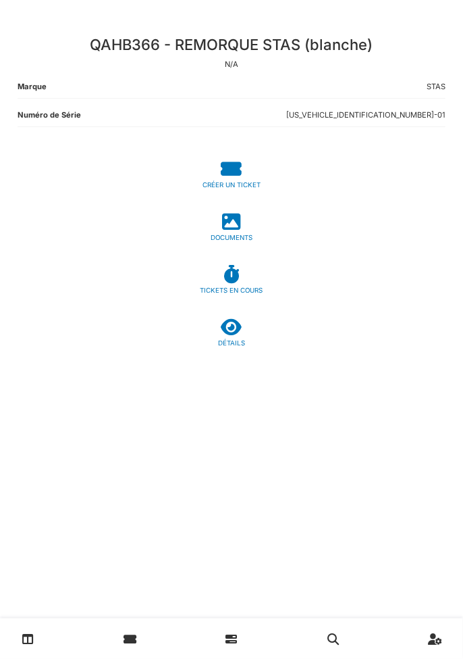
click at [234, 184] on div "CRÉER UN TICKET" at bounding box center [232, 185] width 428 height 10
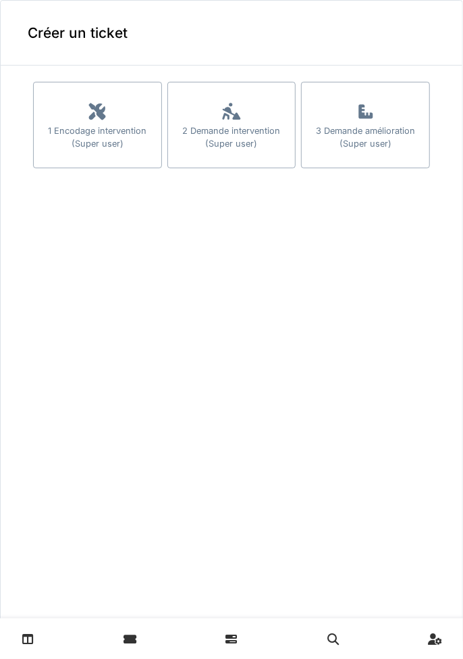
click at [91, 127] on div "1 Encodage intervention (Super user)" at bounding box center [98, 137] width 128 height 26
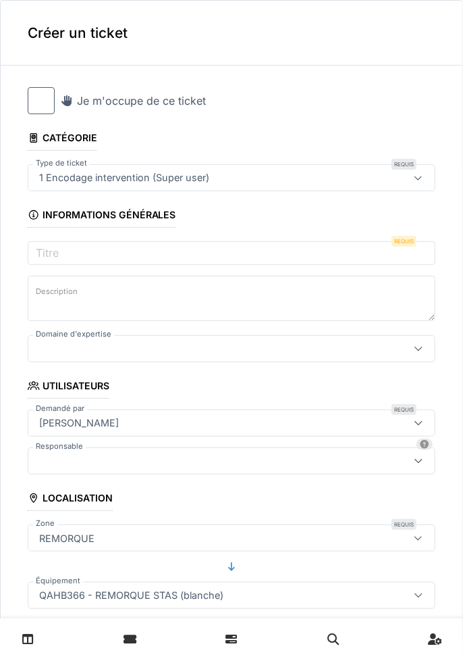
click at [43, 109] on div at bounding box center [41, 100] width 27 height 27
click at [370, 420] on div "[PERSON_NAME]" at bounding box center [206, 422] width 345 height 15
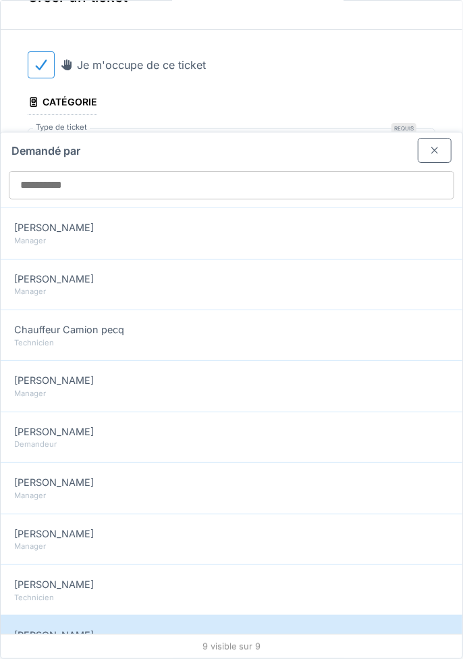
scroll to position [66, 0]
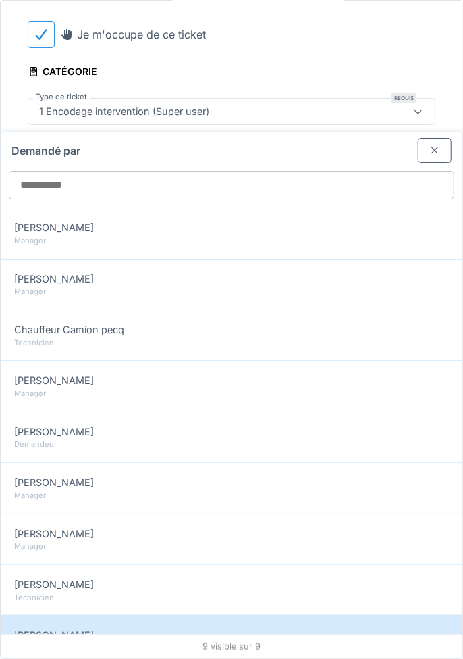
click at [123, 424] on div "[PERSON_NAME]" at bounding box center [231, 431] width 435 height 15
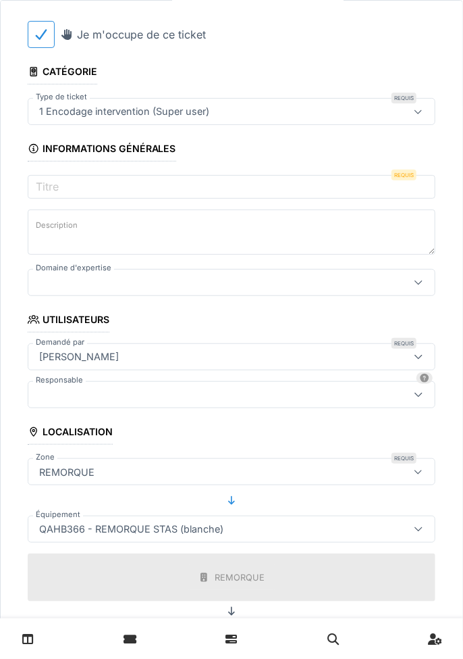
click at [173, 349] on div "[PERSON_NAME]" at bounding box center [206, 356] width 345 height 15
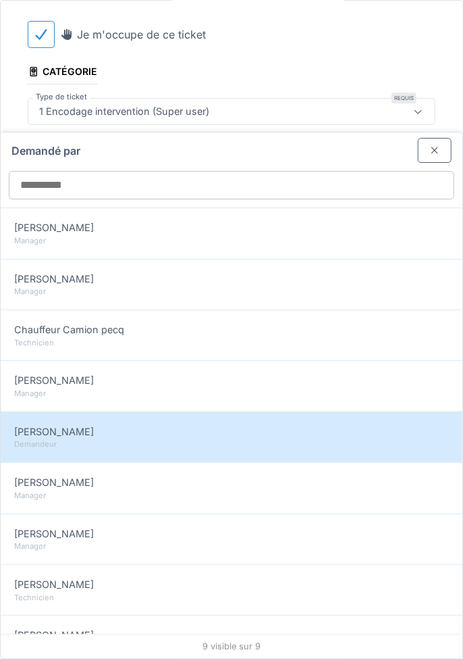
click at [155, 322] on div "Chauffeur Camion pecq" at bounding box center [231, 329] width 435 height 15
type input "*****"
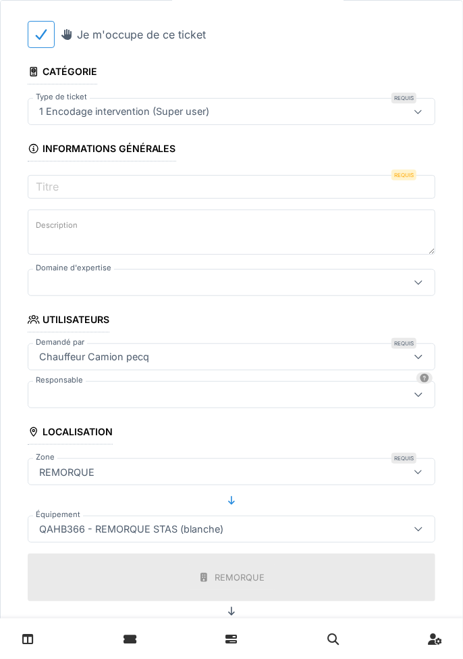
click at [163, 387] on div at bounding box center [206, 394] width 345 height 15
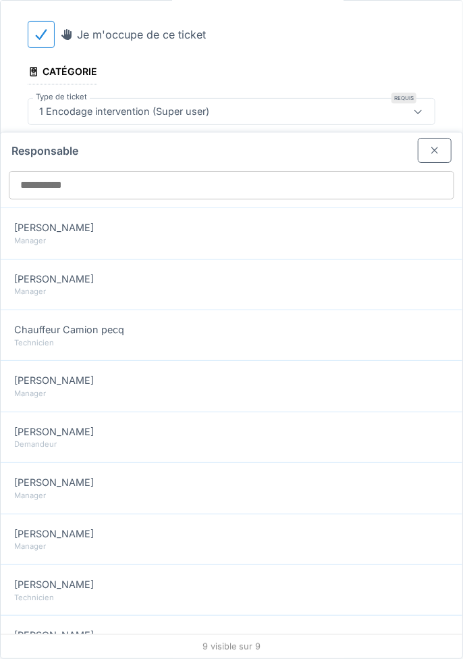
click at [118, 438] on div "Demandeur" at bounding box center [231, 443] width 435 height 11
type input "*****"
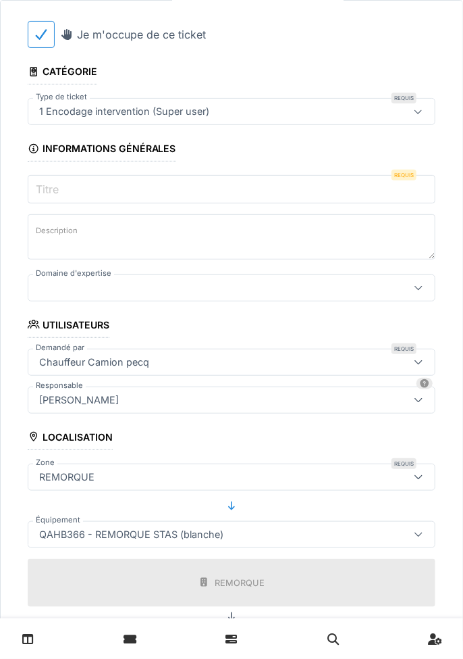
click at [190, 175] on input "Titre" at bounding box center [232, 189] width 408 height 28
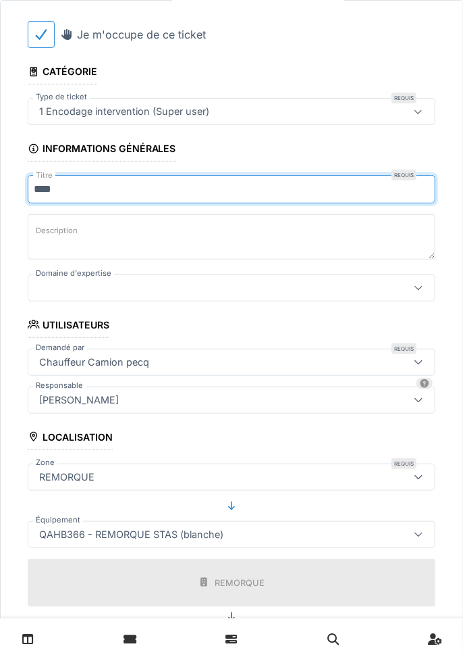
type input "*****"
type input "**********"
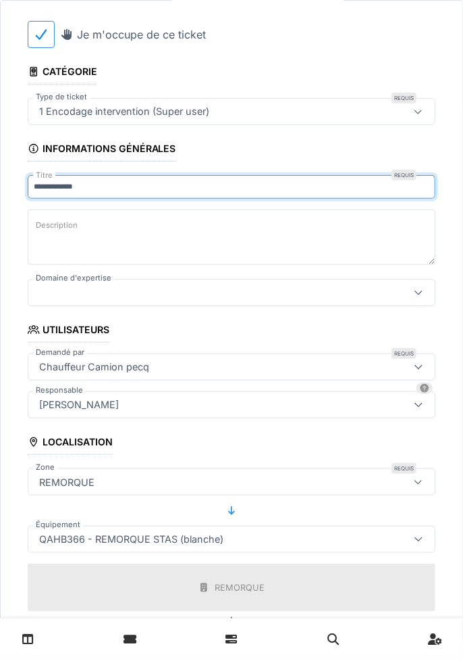
click at [105, 209] on textarea "Description" at bounding box center [232, 236] width 408 height 55
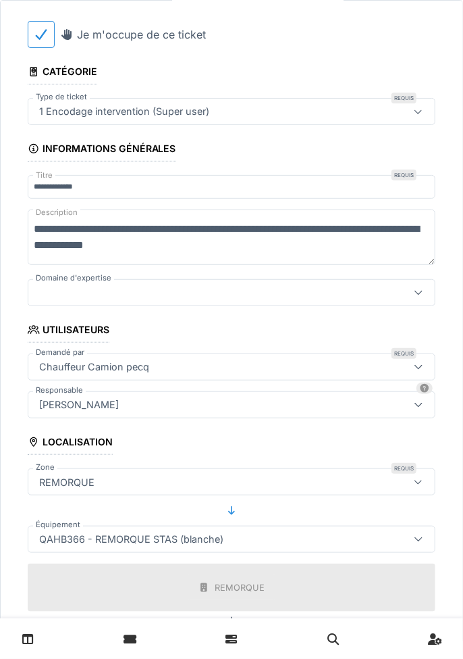
type textarea "**********"
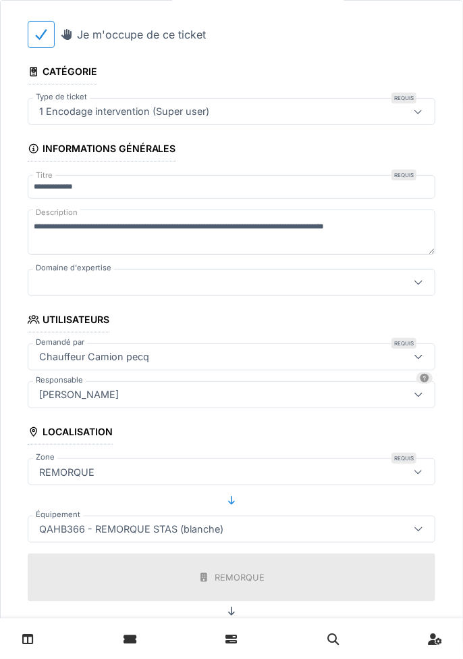
click at [208, 275] on div at bounding box center [206, 282] width 345 height 15
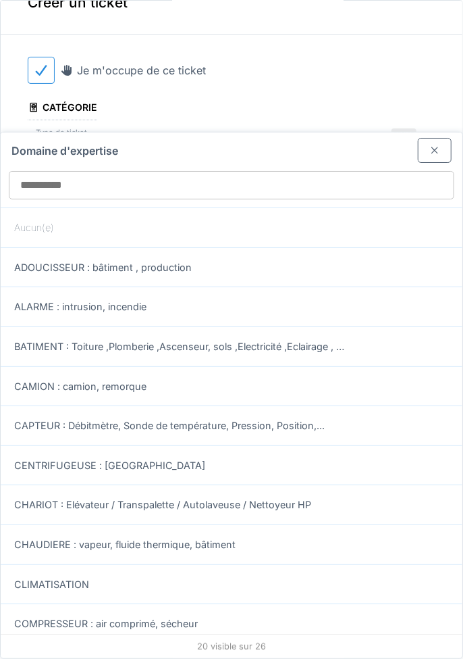
scroll to position [3, 0]
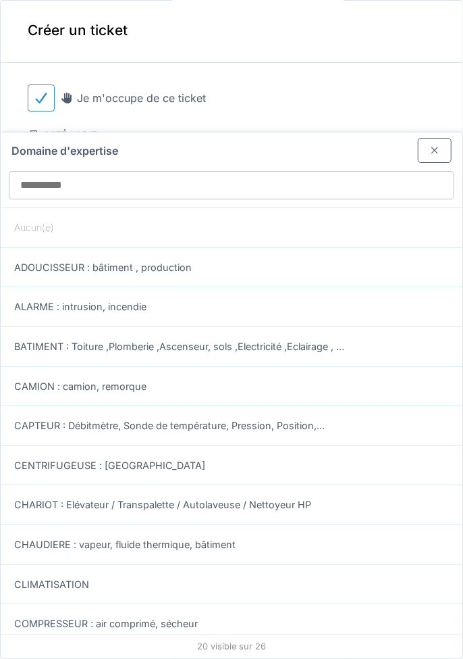
click at [182, 379] on div "CAMION : camion, remorque" at bounding box center [231, 386] width 435 height 15
type input "****"
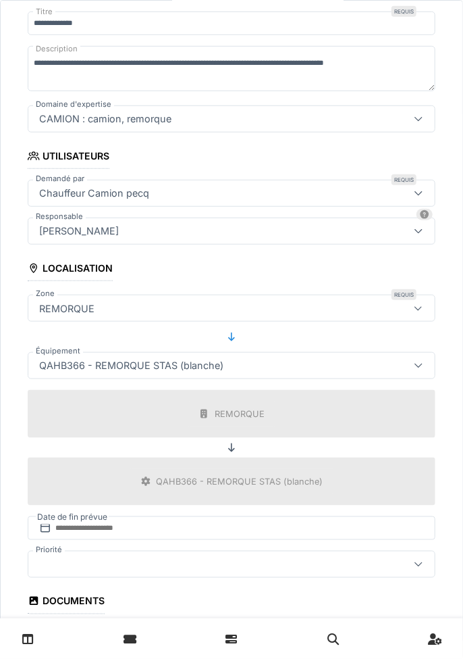
scroll to position [230, 0]
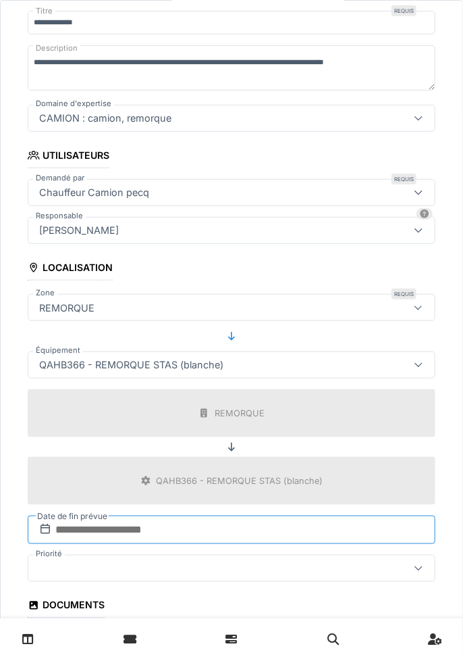
click at [234, 515] on input "text" at bounding box center [232, 529] width 408 height 28
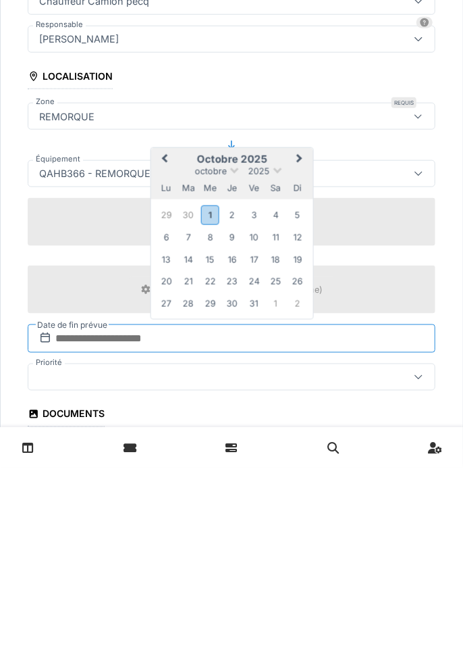
scroll to position [49, 0]
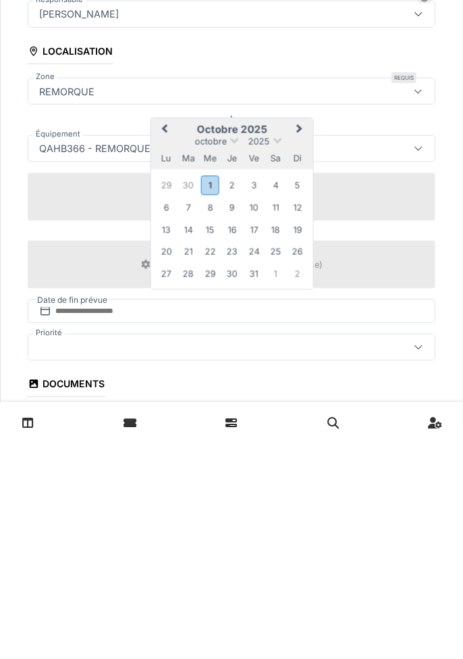
click at [209, 391] on div "1" at bounding box center [210, 401] width 18 height 20
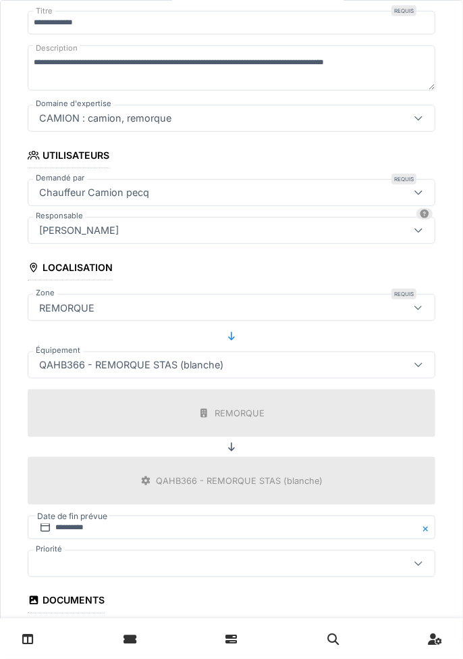
click at [305, 556] on div at bounding box center [206, 563] width 345 height 15
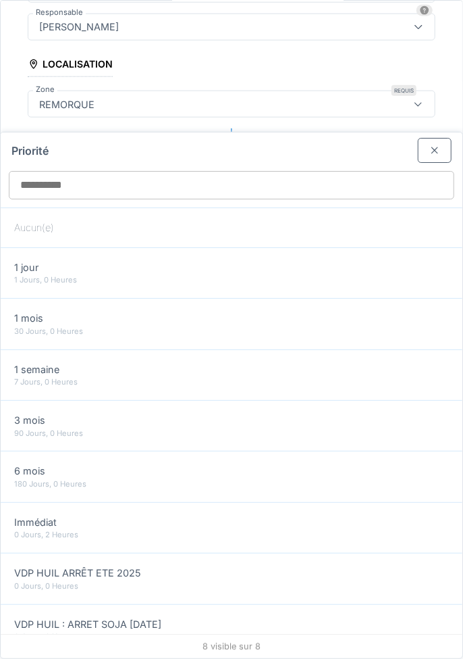
scroll to position [439, 0]
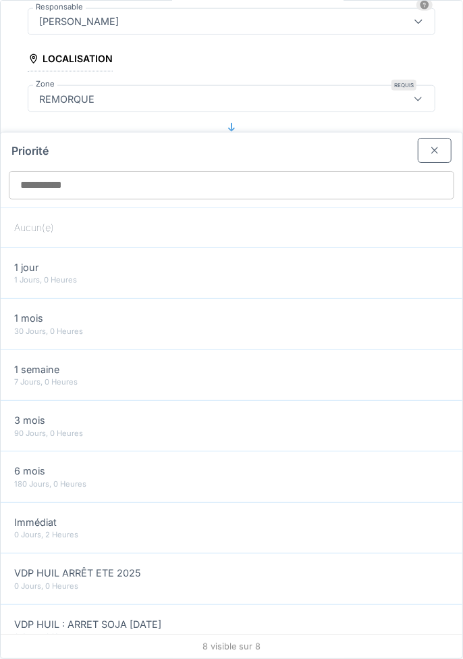
click at [185, 274] on div "1 Jours, 0 Heures" at bounding box center [231, 279] width 435 height 11
type input "***"
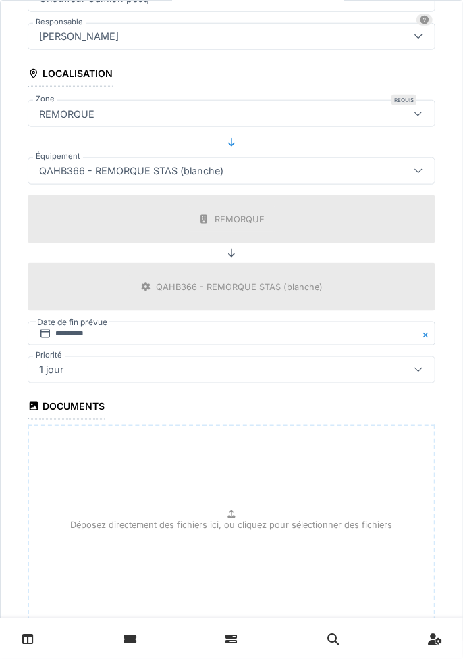
scroll to position [451, 0]
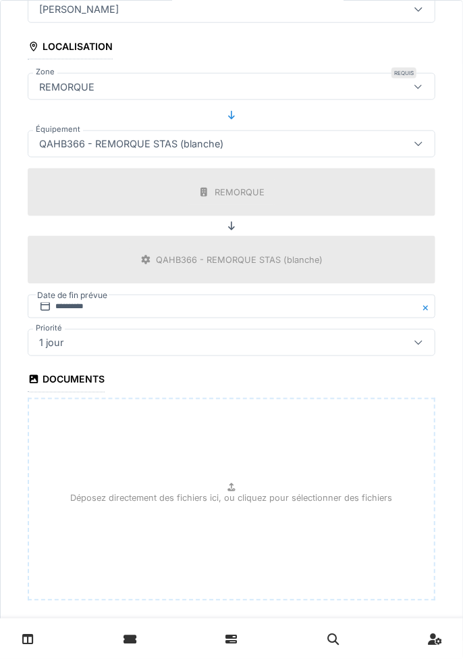
click at [276, 622] on input "**********" at bounding box center [232, 636] width 408 height 28
click at [276, 638] on input "**********" at bounding box center [232, 636] width 408 height 28
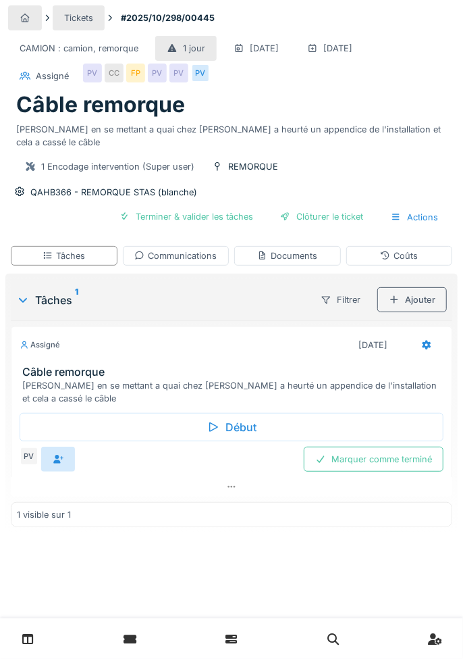
click at [28, 465] on div "PV" at bounding box center [29, 456] width 19 height 19
click at [123, 378] on h3 "Câble remorque" at bounding box center [234, 371] width 424 height 13
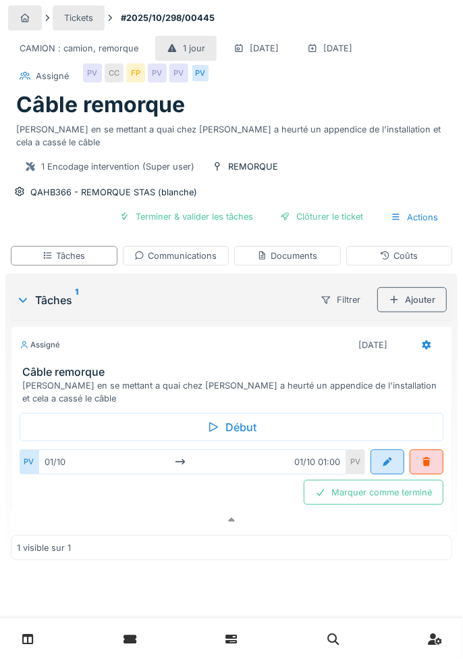
click at [428, 349] on icon at bounding box center [427, 344] width 11 height 9
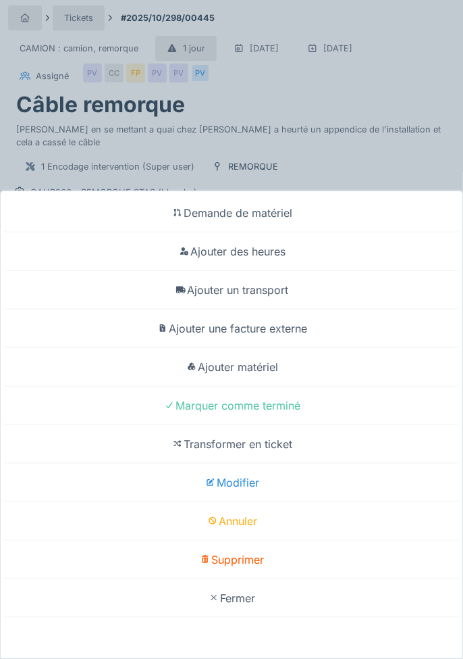
click at [258, 484] on div "Modifier" at bounding box center [231, 482] width 457 height 39
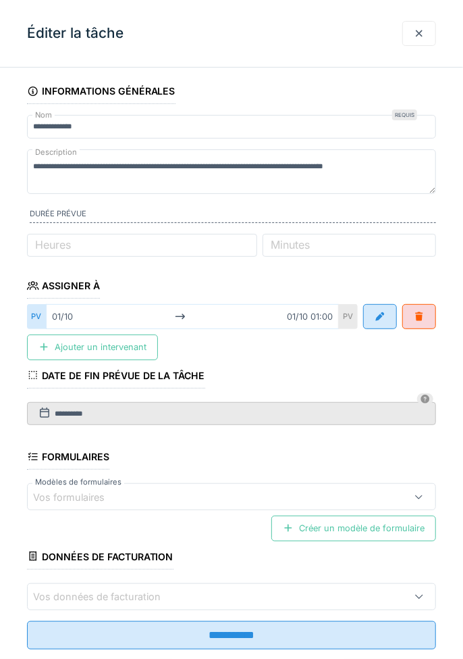
click at [416, 317] on div at bounding box center [419, 316] width 11 height 13
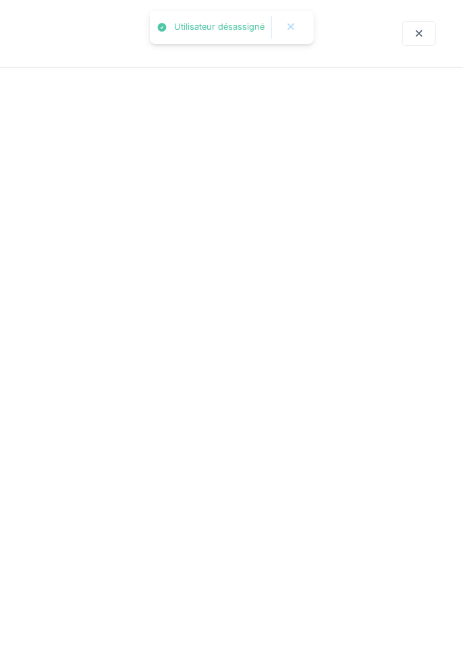
click at [126, 320] on div "Tâches 1 Filtrer Ajouter" at bounding box center [232, 299] width 442 height 41
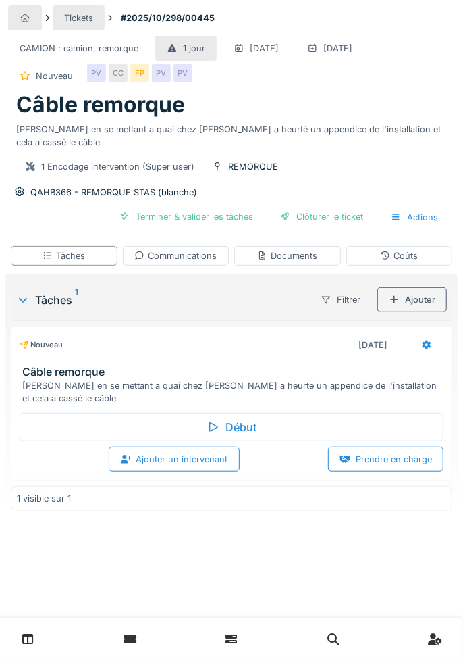
click at [207, 308] on div "Tâches 1" at bounding box center [160, 300] width 288 height 16
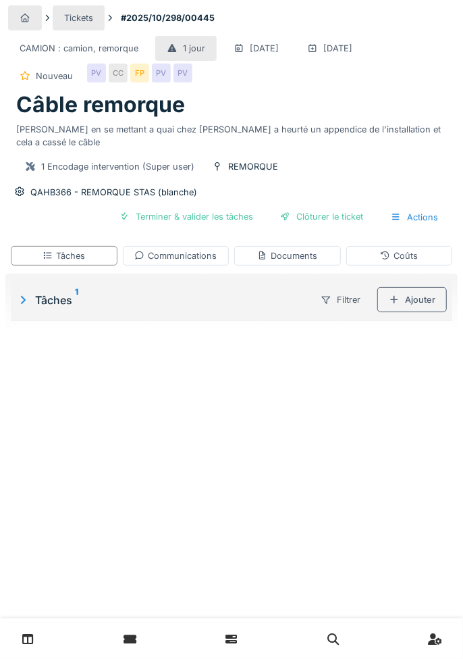
click at [168, 308] on div "Tâches 1" at bounding box center [160, 300] width 288 height 16
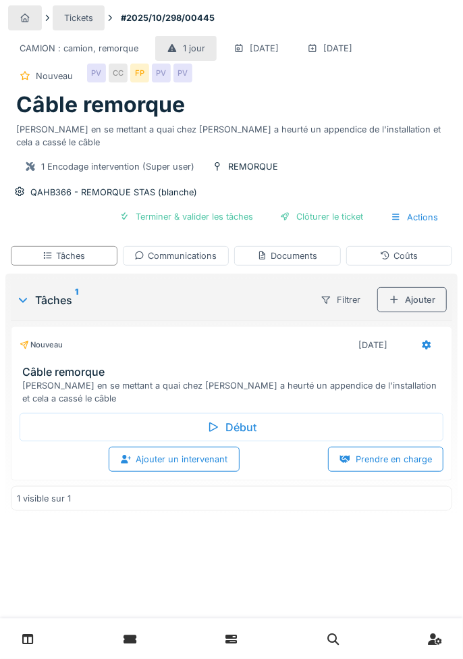
click at [201, 472] on div "Ajouter un intervenant" at bounding box center [174, 459] width 131 height 25
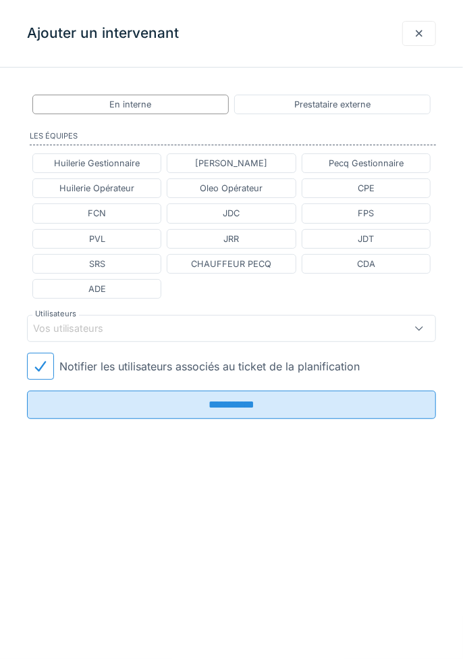
click at [122, 332] on div "Vos utilisateurs" at bounding box center [231, 328] width 409 height 27
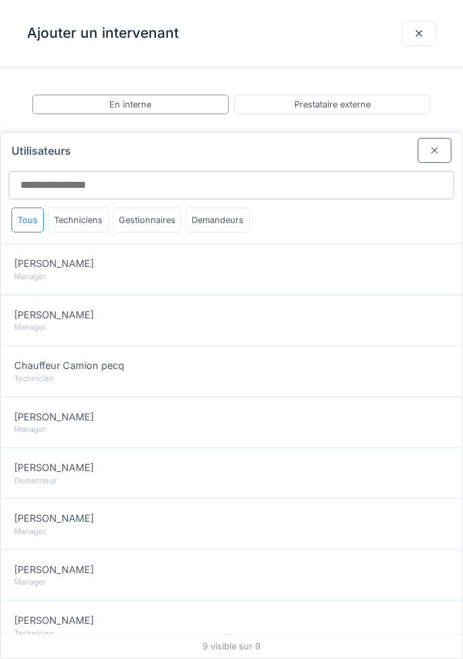
click at [138, 460] on div "François Pardonge" at bounding box center [231, 467] width 435 height 15
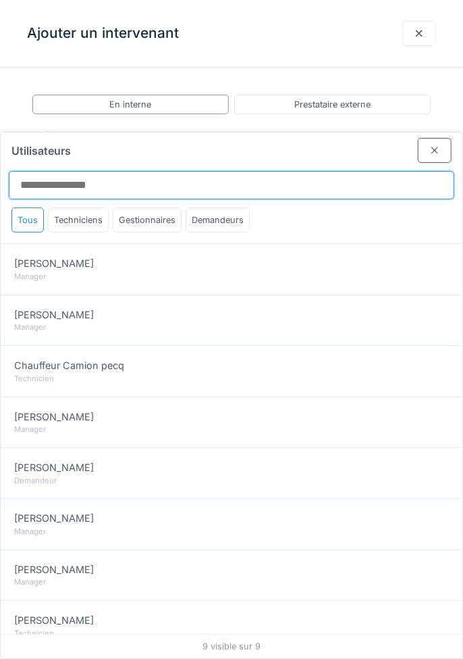
type input "*****"
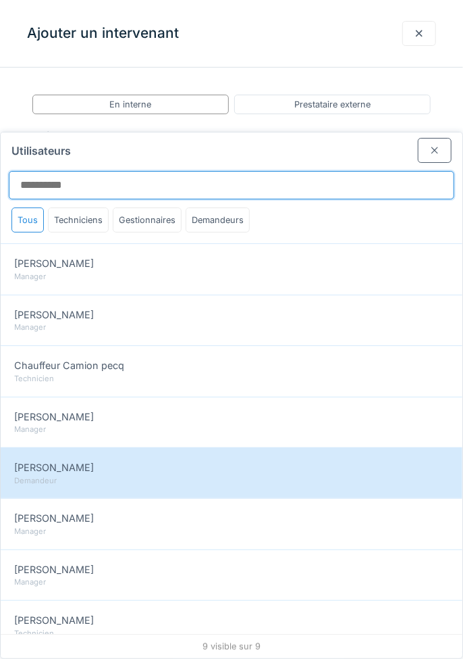
scroll to position [11, 0]
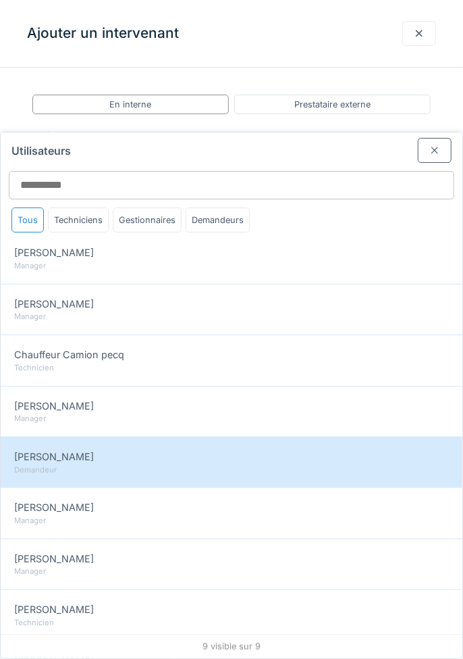
click at [161, 464] on div "Demandeur" at bounding box center [231, 469] width 435 height 11
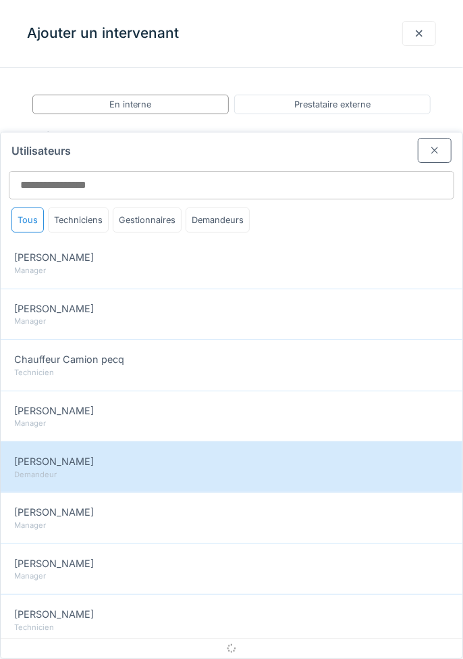
click at [157, 469] on div "Demandeur" at bounding box center [231, 474] width 435 height 11
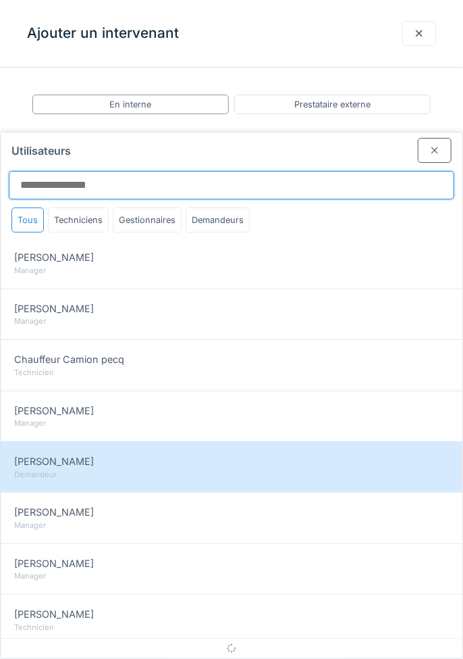
type input "*****"
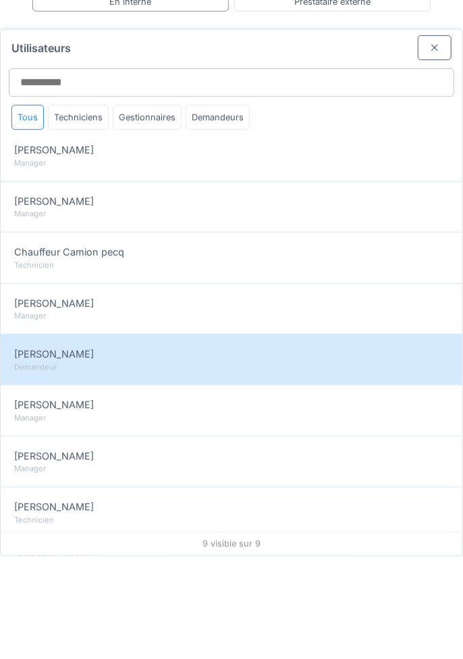
click at [126, 464] on div "Demandeur" at bounding box center [231, 469] width 435 height 11
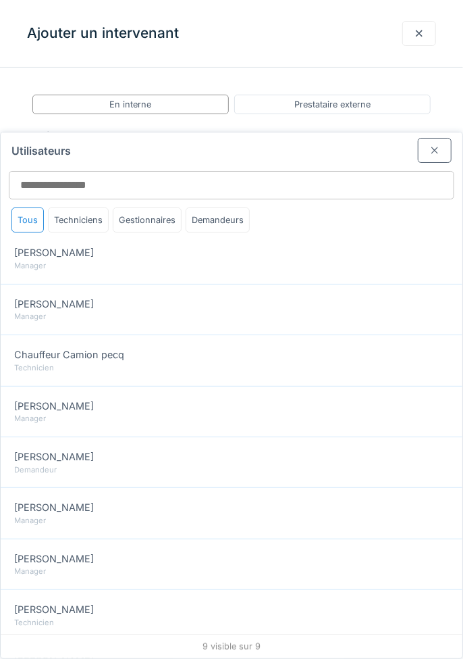
click at [168, 449] on div "François Pardonge" at bounding box center [231, 456] width 435 height 15
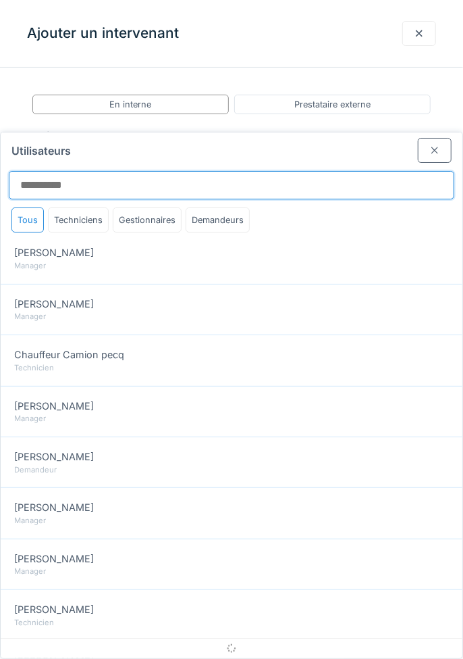
type input "*****"
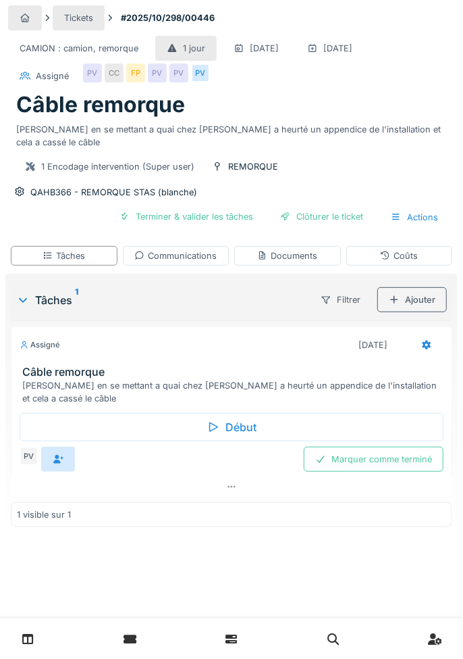
click at [26, 465] on div "PV" at bounding box center [29, 456] width 19 height 19
click at [231, 488] on icon at bounding box center [231, 487] width 7 height 2
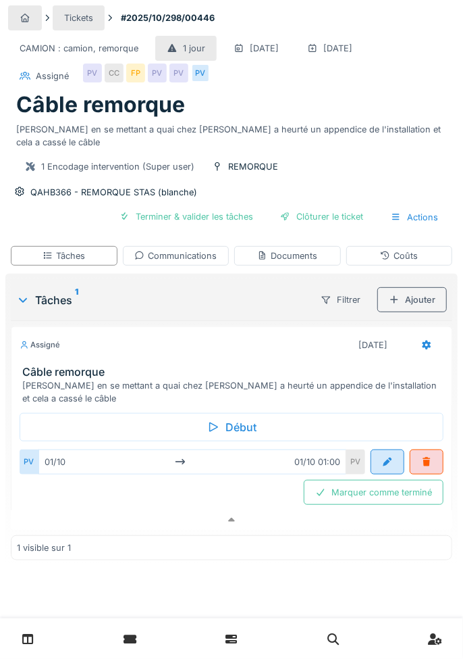
click at [231, 522] on icon at bounding box center [231, 520] width 7 height 4
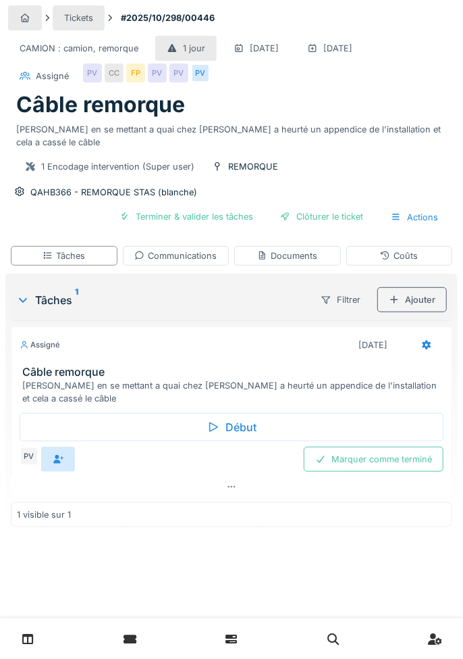
click at [234, 491] on icon at bounding box center [231, 486] width 11 height 9
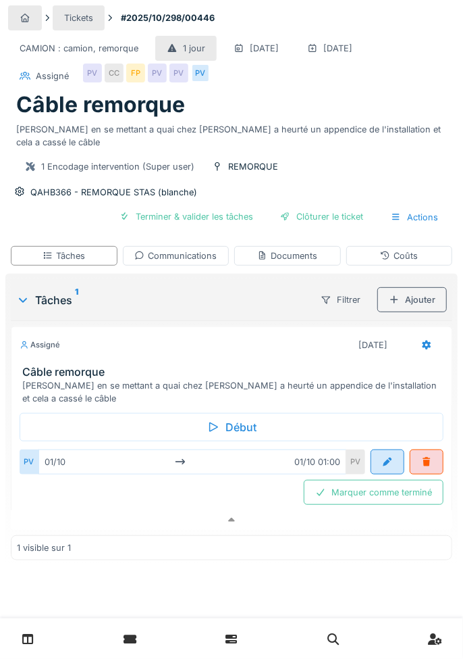
click at [424, 468] on div at bounding box center [427, 461] width 11 height 13
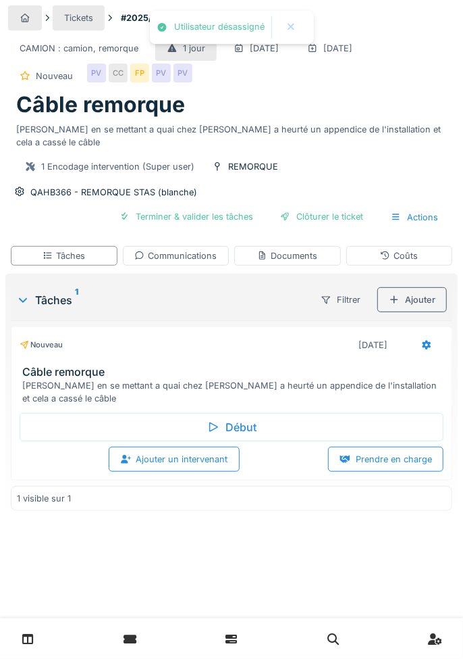
click at [203, 480] on div at bounding box center [232, 478] width 442 height 3
click at [201, 472] on div "Ajouter un intervenant" at bounding box center [174, 459] width 131 height 25
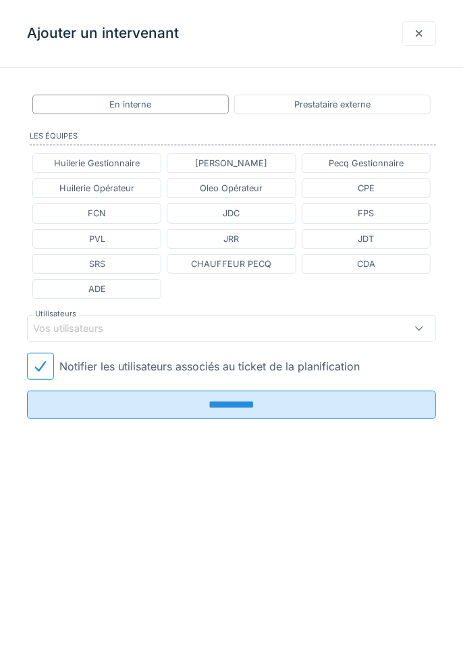
click at [168, 326] on div "Vos utilisateurs" at bounding box center [206, 328] width 347 height 15
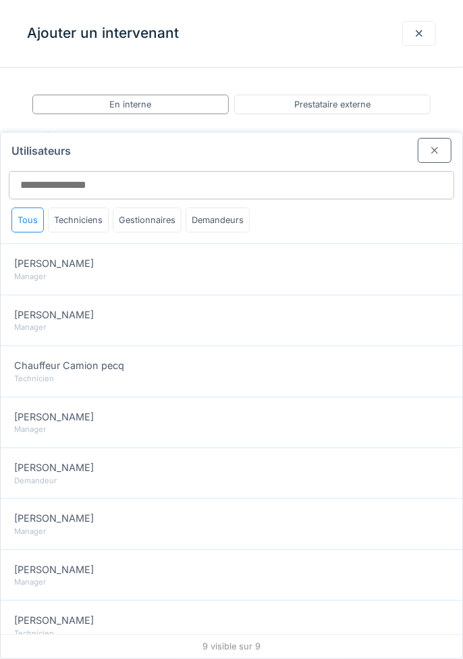
click at [137, 475] on div "Demandeur" at bounding box center [231, 480] width 435 height 11
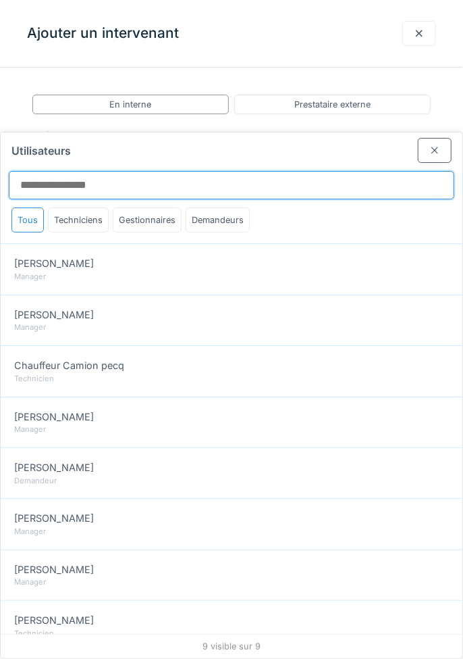
type input "*****"
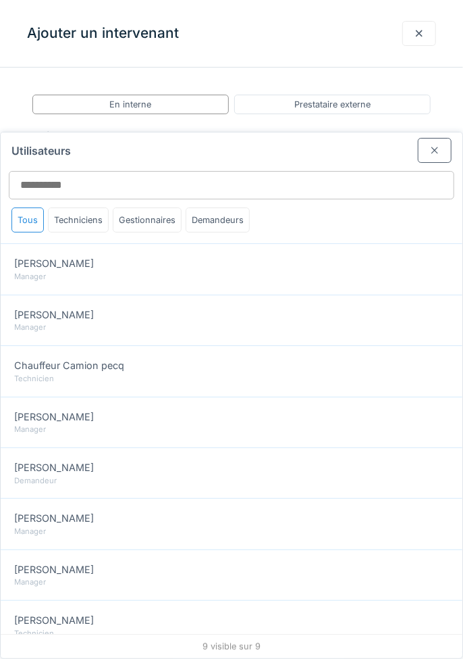
click at [436, 144] on div at bounding box center [435, 150] width 11 height 13
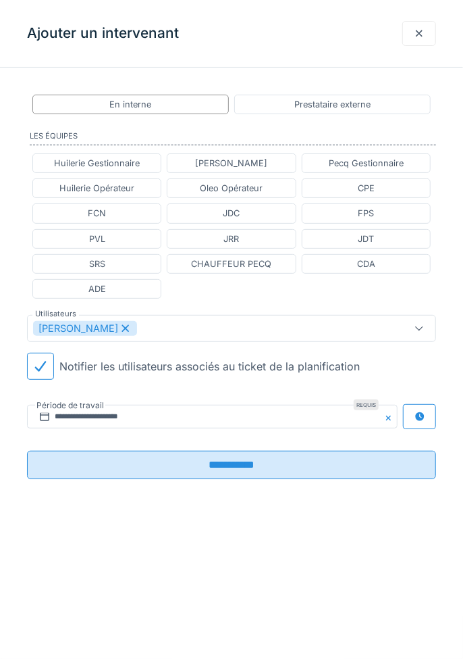
click at [257, 463] on input "**********" at bounding box center [231, 465] width 409 height 28
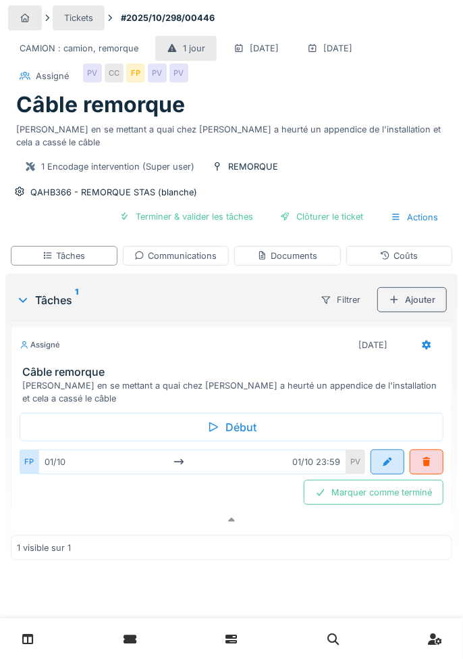
click at [324, 474] on div "01/10 [DATE] 23:59" at bounding box center [193, 461] width 308 height 25
click at [414, 505] on div "Marquer comme terminé" at bounding box center [374, 492] width 140 height 25
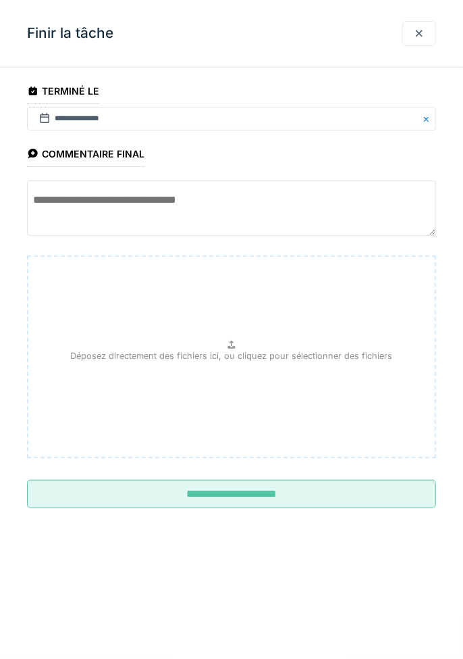
click at [201, 199] on textarea at bounding box center [231, 207] width 409 height 55
type textarea "**********"
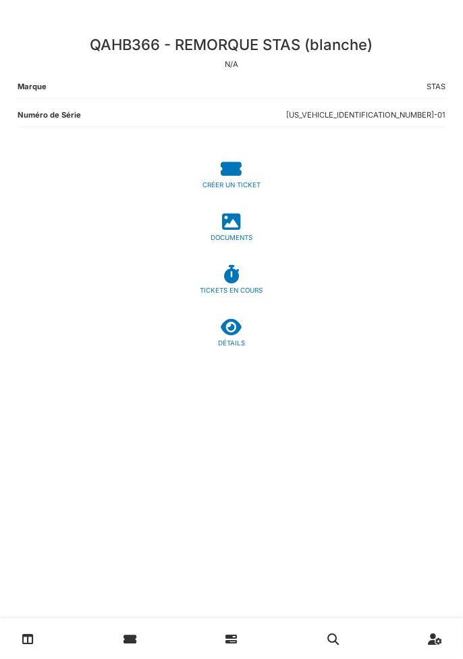
click at [229, 341] on div "DÉTAILS" at bounding box center [232, 343] width 428 height 10
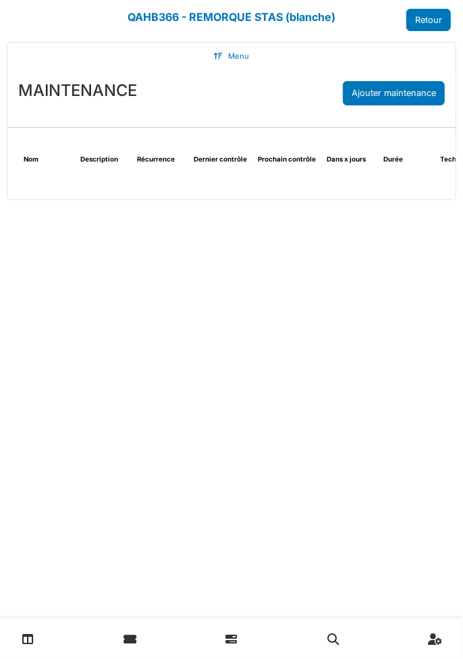
click at [235, 282] on div "Menu [GEOGRAPHIC_DATA] Maintenance Tickets Contrats Relevés Documents Historiqu…" at bounding box center [231, 325] width 463 height 567
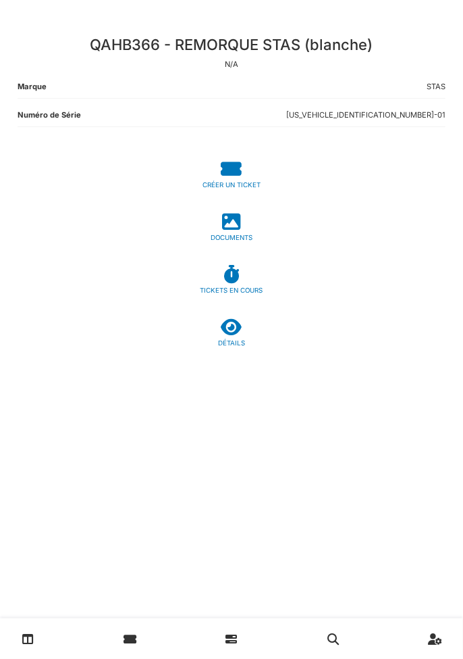
click at [234, 280] on icon at bounding box center [232, 274] width 16 height 18
click at [230, 274] on icon at bounding box center [232, 274] width 16 height 18
click at [231, 288] on div "TICKETS EN COURS" at bounding box center [232, 291] width 428 height 10
click at [230, 236] on div "DOCUMENTS" at bounding box center [232, 238] width 428 height 10
click at [235, 345] on div "DÉTAILS" at bounding box center [232, 343] width 428 height 10
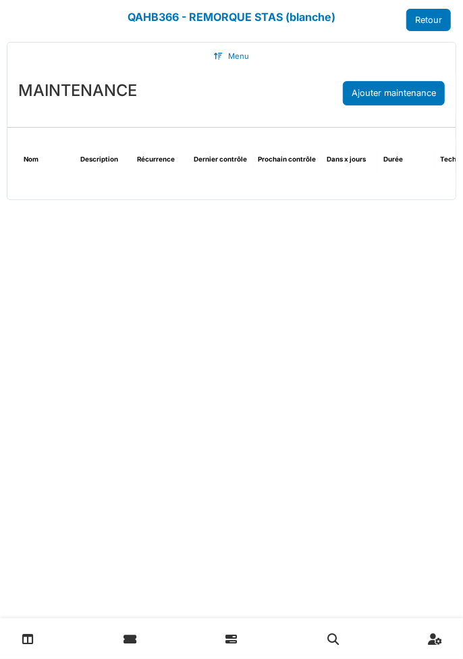
click at [430, 22] on link "Retour" at bounding box center [429, 20] width 45 height 22
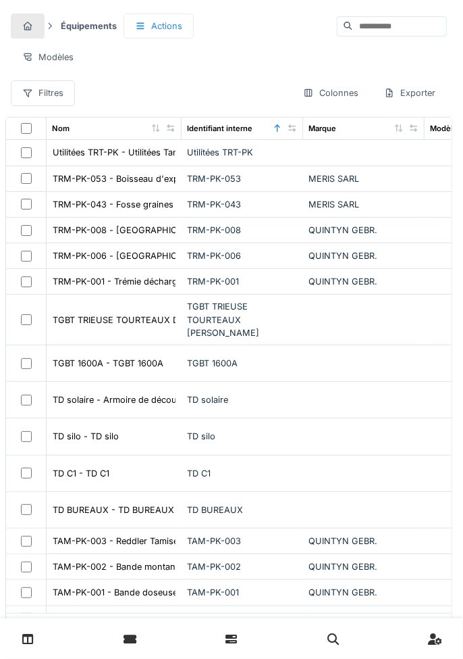
click at [27, 25] on icon at bounding box center [27, 26] width 11 height 9
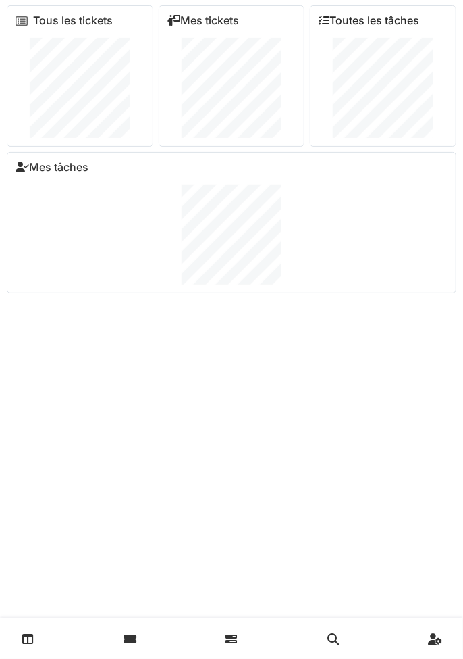
click at [374, 21] on link "Toutes les tâches" at bounding box center [369, 20] width 101 height 13
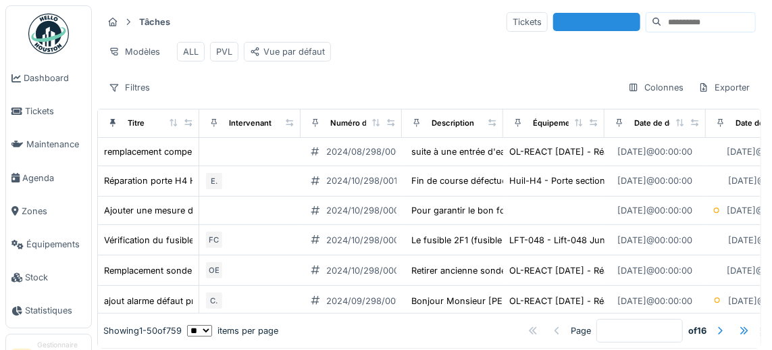
click at [463, 123] on icon at bounding box center [679, 122] width 7 height 7
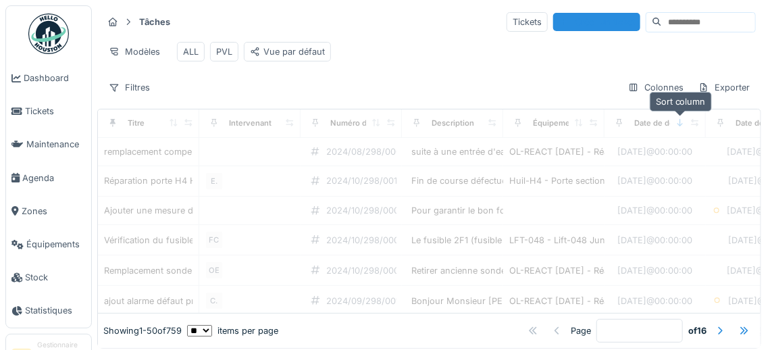
click at [463, 104] on div "Sort column" at bounding box center [681, 102] width 62 height 20
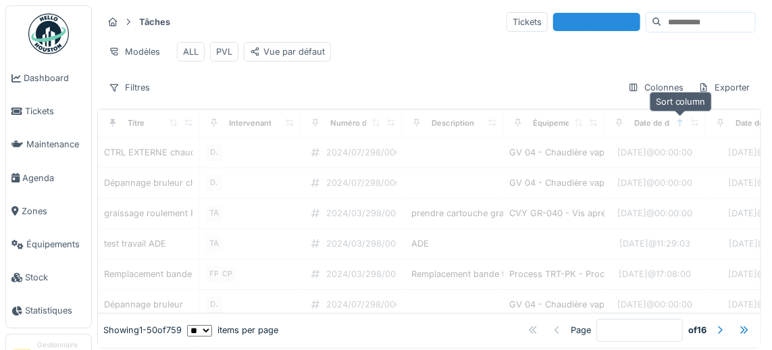
click at [463, 121] on icon at bounding box center [680, 122] width 5 height 7
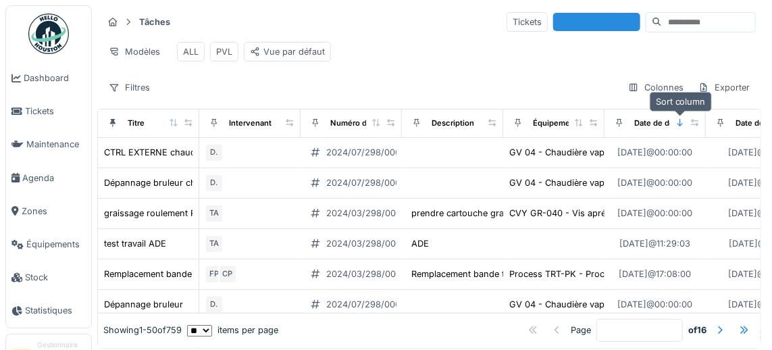
click at [463, 124] on div at bounding box center [680, 123] width 9 height 11
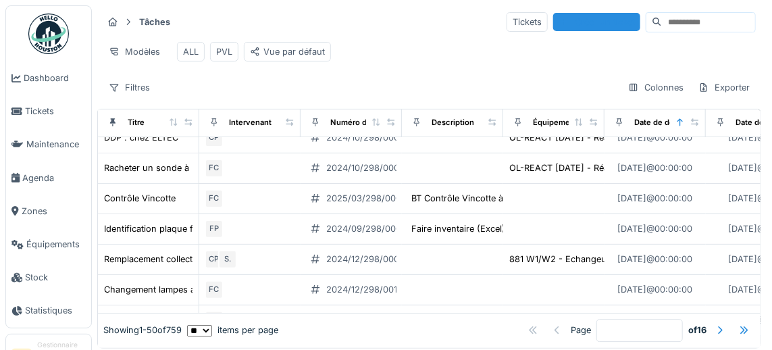
scroll to position [1326, 0]
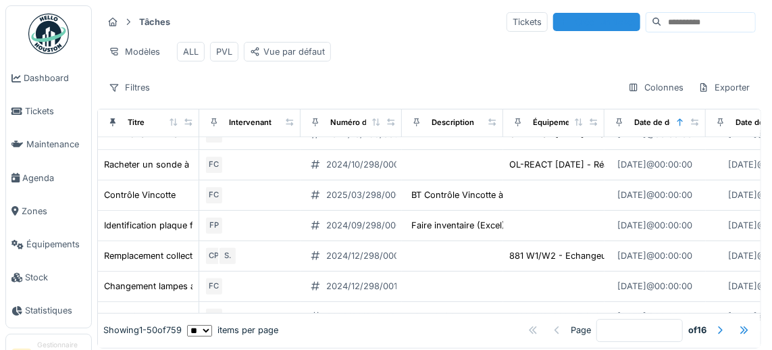
click at [228, 54] on div "PVL" at bounding box center [224, 51] width 16 height 13
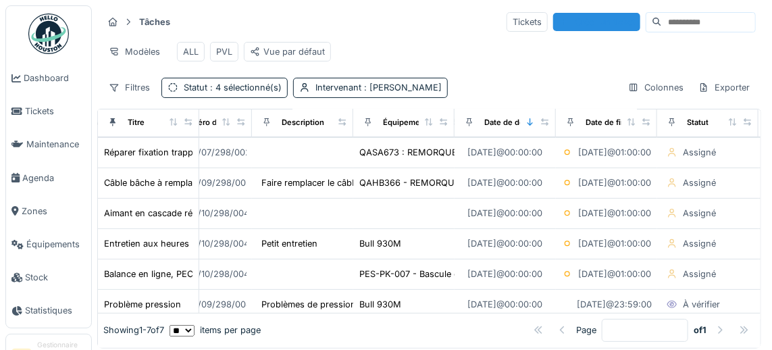
scroll to position [30, 0]
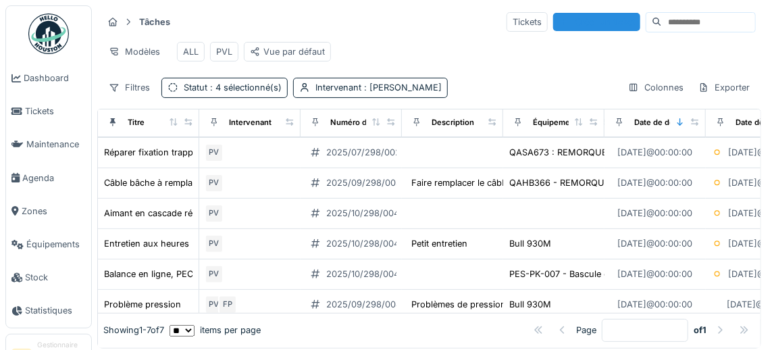
click at [160, 176] on div "Câble bâche à remplacer remorque blanche" at bounding box center [193, 182] width 179 height 13
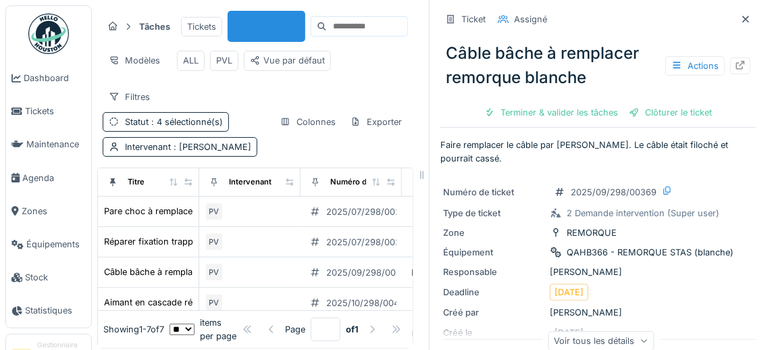
click at [463, 266] on div "Numéro de ticket 2025/09/298/00369 Type de ticket 2 Demande intervention (Super…" at bounding box center [597, 270] width 315 height 189
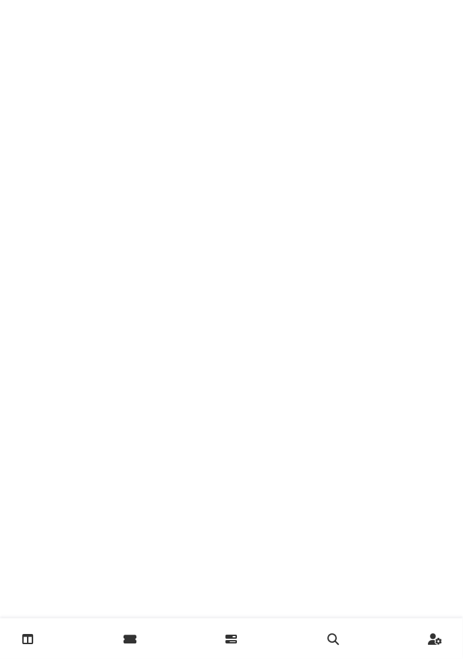
click at [241, 644] on link at bounding box center [232, 639] width 34 height 32
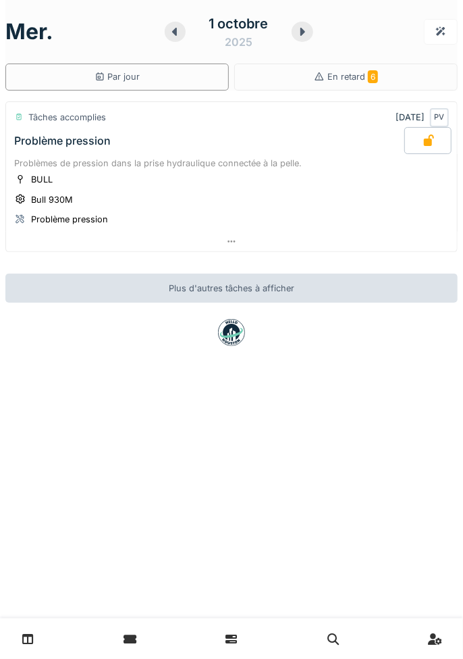
click at [437, 160] on div "Problèmes de pression dans la prise hydraulique connectée à la pelle." at bounding box center [231, 163] width 435 height 13
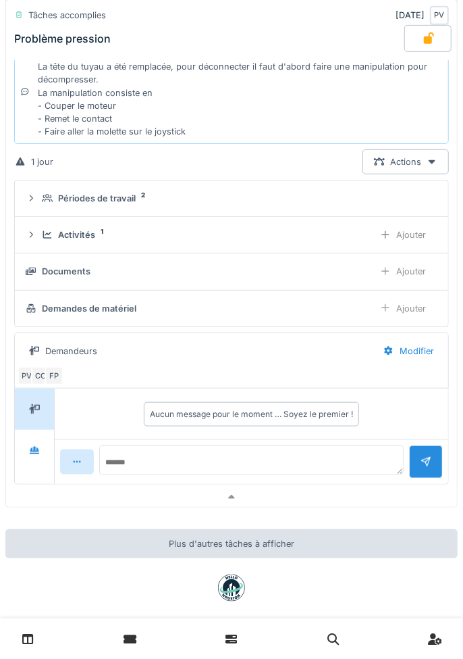
scroll to position [205, 0]
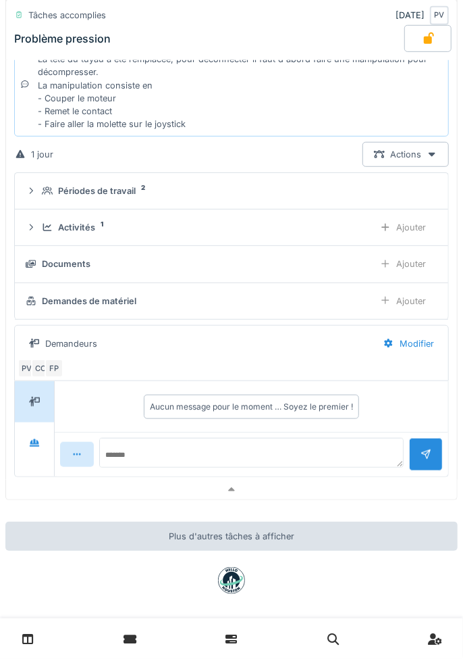
click at [41, 359] on div "CC" at bounding box center [40, 368] width 19 height 19
click at [270, 368] on div "PV CC FP" at bounding box center [229, 368] width 423 height 19
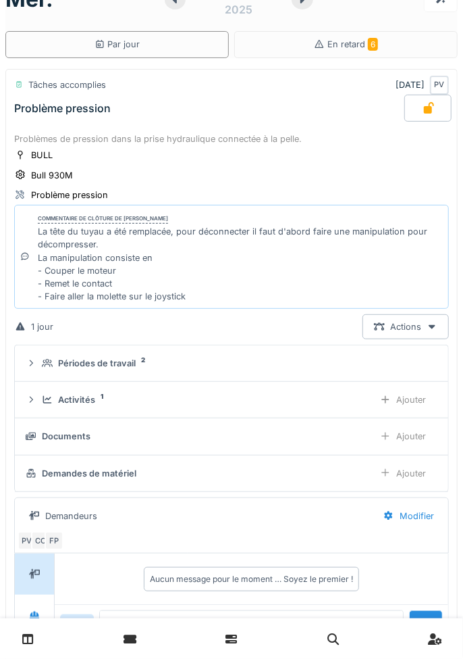
scroll to position [31, 0]
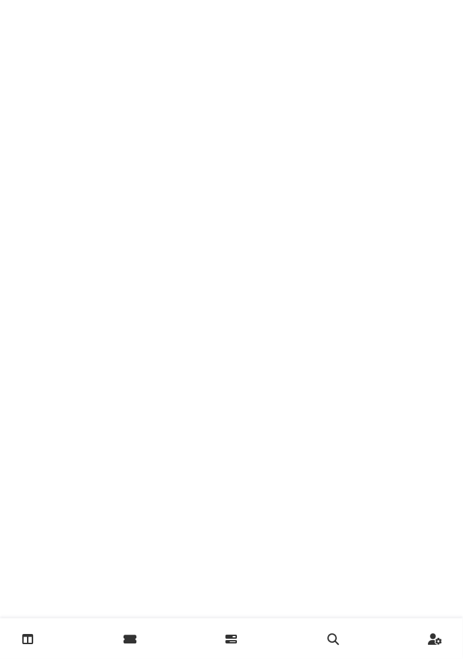
click at [141, 634] on link at bounding box center [130, 639] width 34 height 32
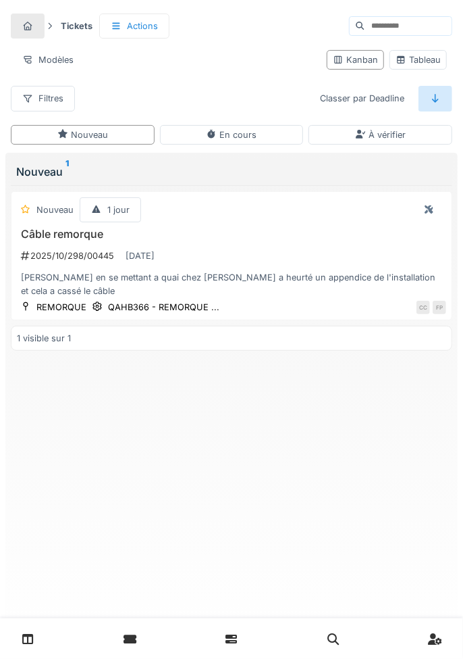
click at [355, 61] on div "Kanban" at bounding box center [355, 59] width 45 height 13
click at [432, 63] on div "Tableau" at bounding box center [418, 59] width 45 height 13
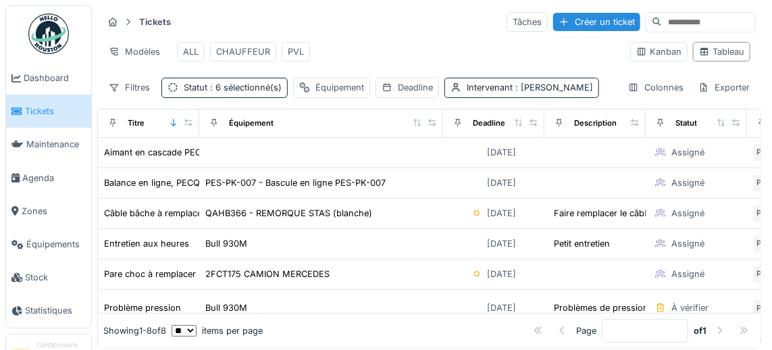
click at [213, 120] on icon at bounding box center [213, 122] width 9 height 7
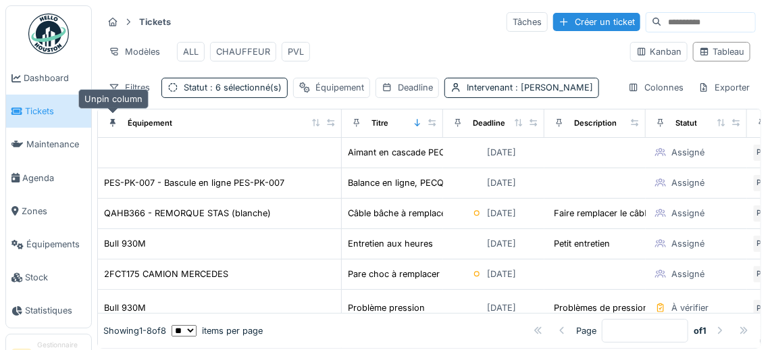
click at [112, 120] on icon at bounding box center [112, 123] width 5 height 8
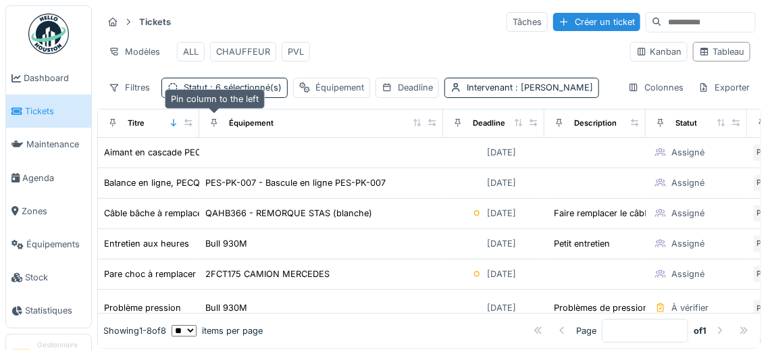
click at [111, 120] on icon at bounding box center [112, 122] width 9 height 7
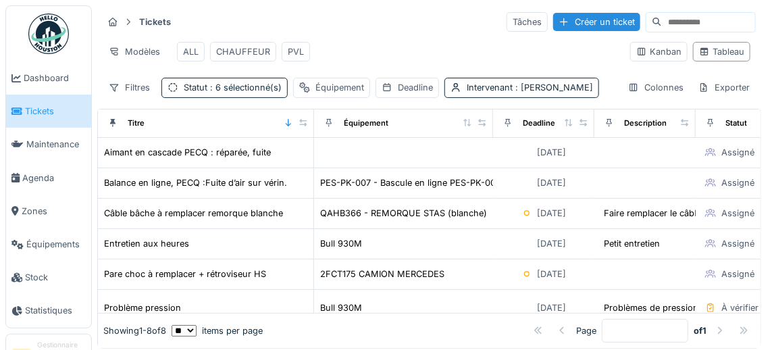
click at [255, 207] on div "Câble bâche à remplacer remorque blanche" at bounding box center [193, 213] width 179 height 13
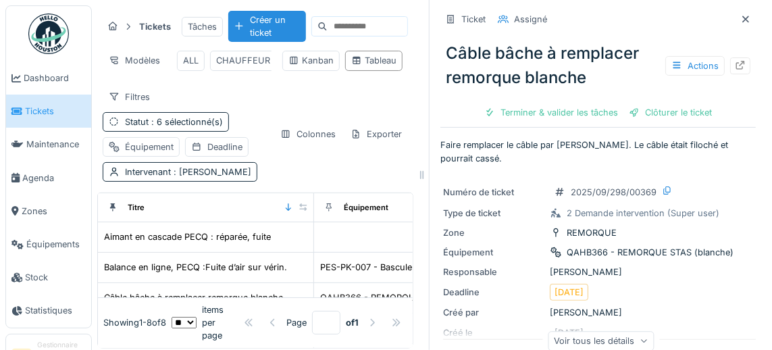
click at [463, 246] on div "QAHB366 - REMORQUE STAS (blanche)" at bounding box center [650, 252] width 167 height 13
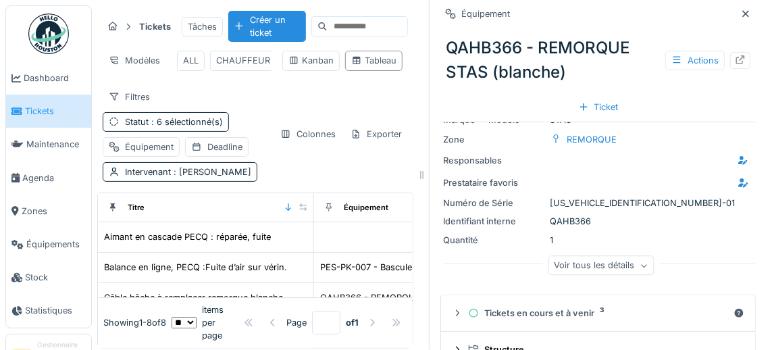
scroll to position [3, 0]
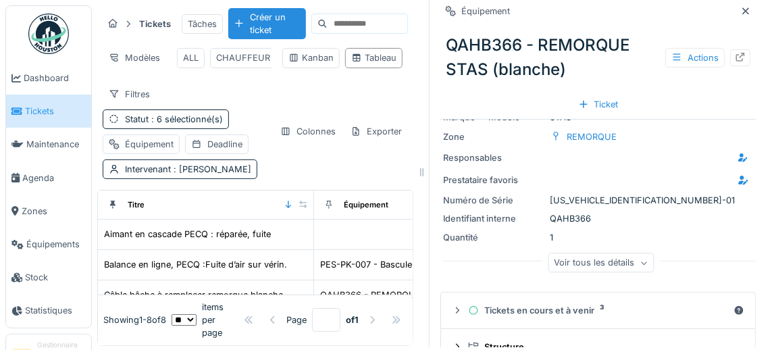
click at [463, 309] on div "Tickets en cours et à venir 3" at bounding box center [598, 310] width 260 height 13
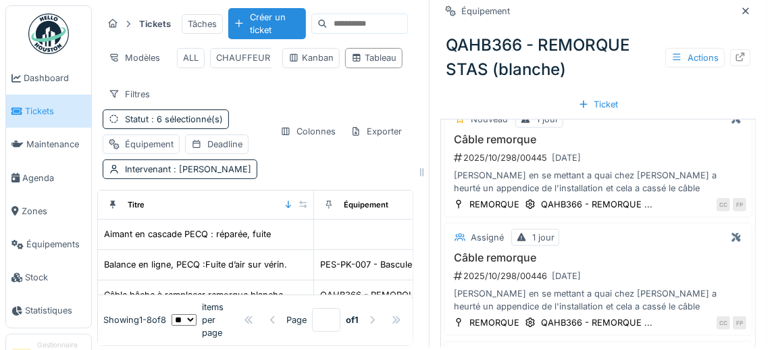
scroll to position [253, 0]
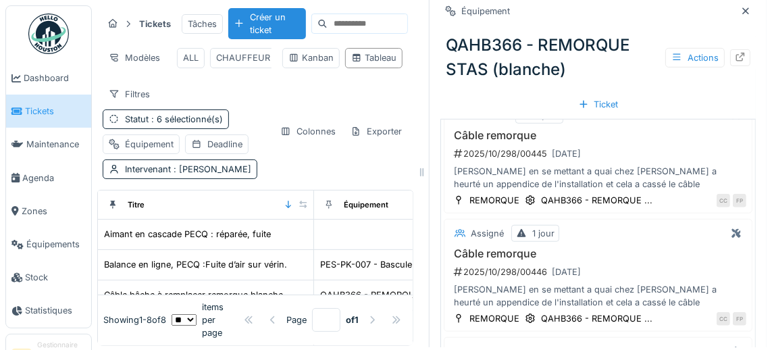
click at [57, 241] on span "Équipements" at bounding box center [55, 244] width 59 height 13
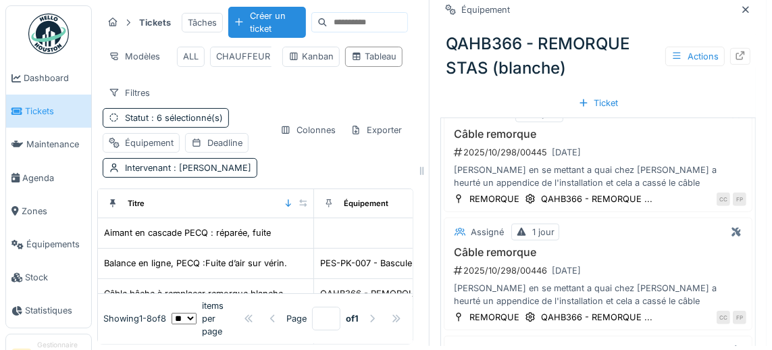
scroll to position [61, 0]
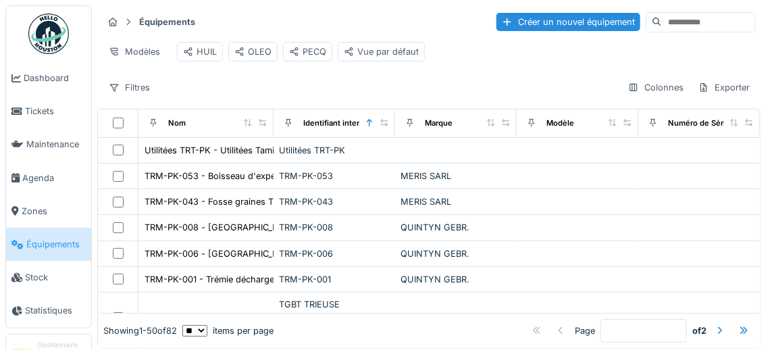
click at [152, 120] on icon at bounding box center [153, 122] width 9 height 7
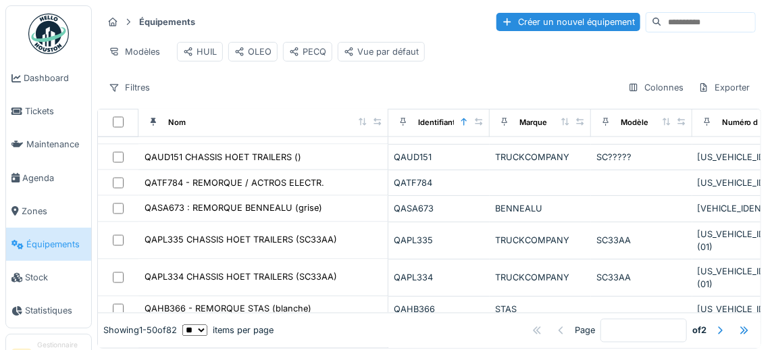
scroll to position [820, 0]
click at [288, 302] on div "QAHB366 - REMORQUE STAS (blanche)" at bounding box center [228, 308] width 167 height 13
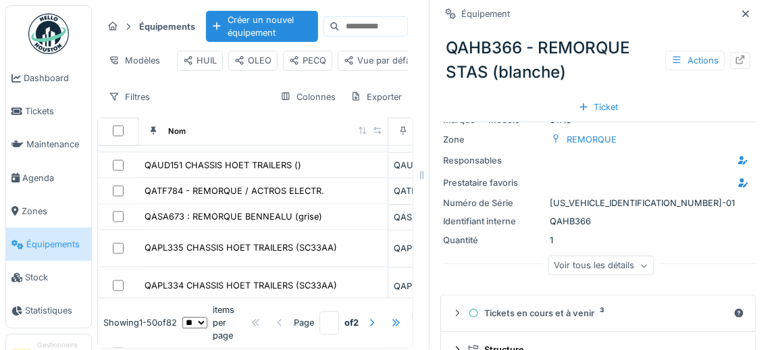
scroll to position [3, 0]
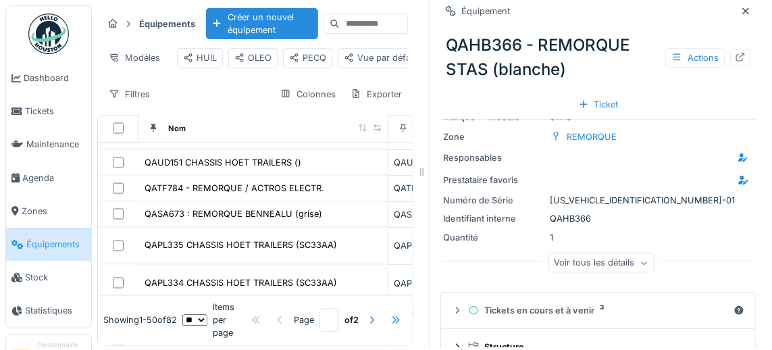
click at [622, 263] on div "Voir tous les détails" at bounding box center [601, 263] width 106 height 20
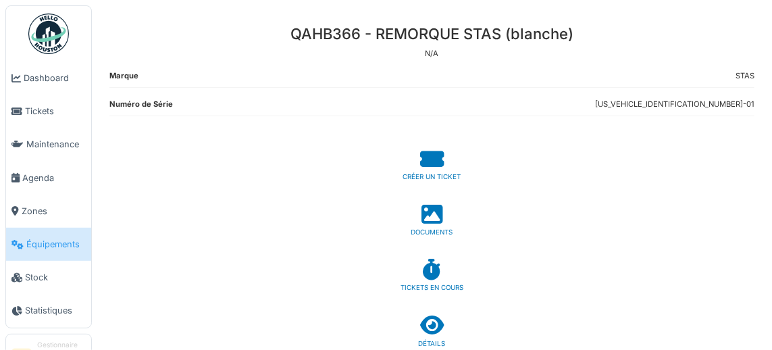
scroll to position [28, 0]
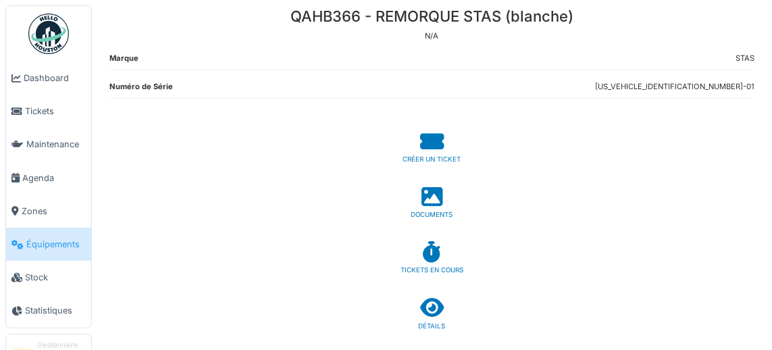
click at [436, 254] on icon at bounding box center [432, 252] width 19 height 21
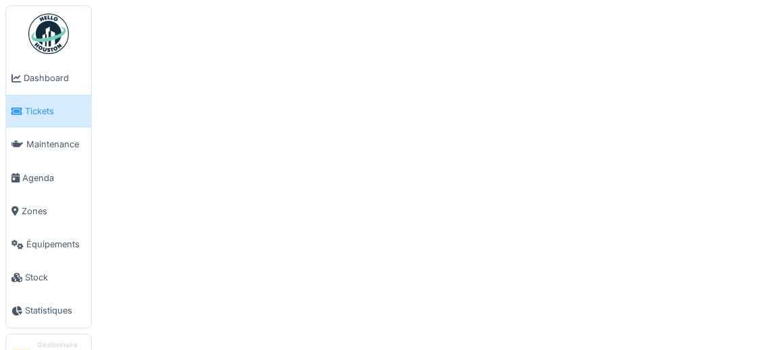
click at [16, 286] on link "Stock" at bounding box center [48, 277] width 85 height 33
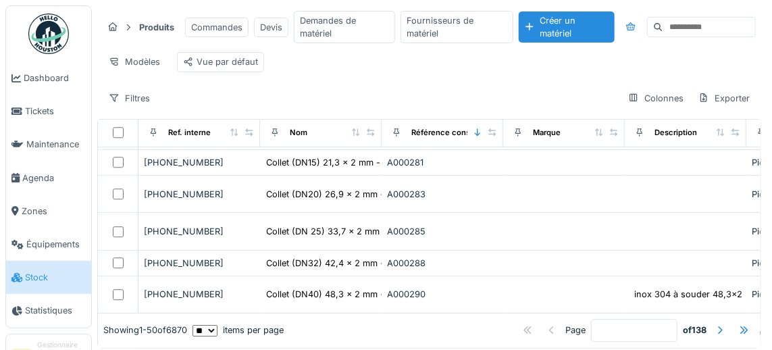
scroll to position [1378, 0]
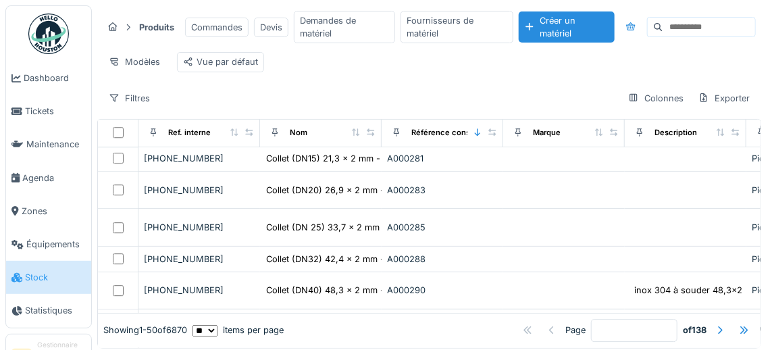
click at [41, 66] on link "Dashboard" at bounding box center [48, 77] width 85 height 33
